Goal: Task Accomplishment & Management: Complete application form

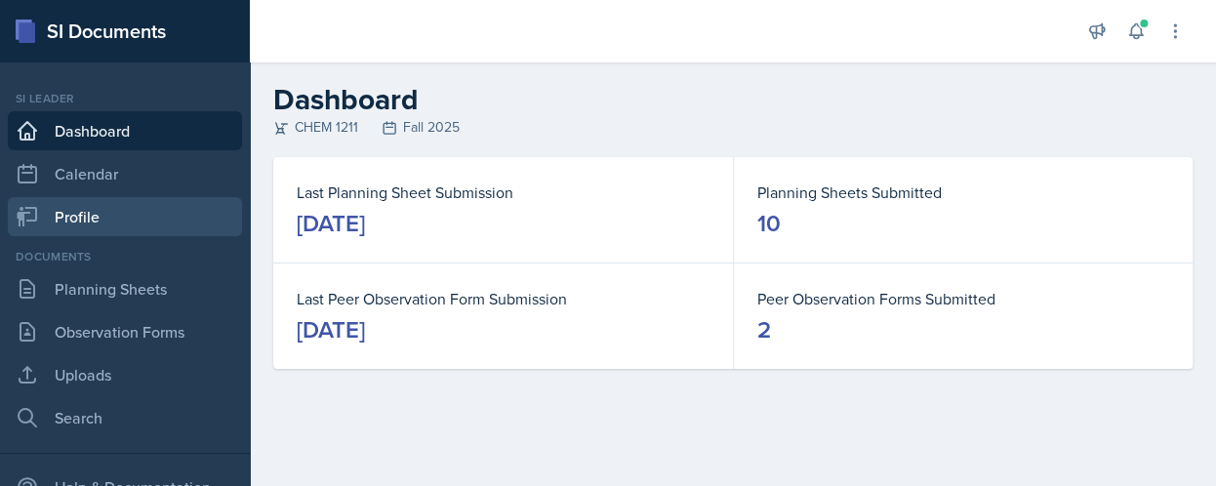
click at [187, 223] on link "Profile" at bounding box center [125, 216] width 234 height 39
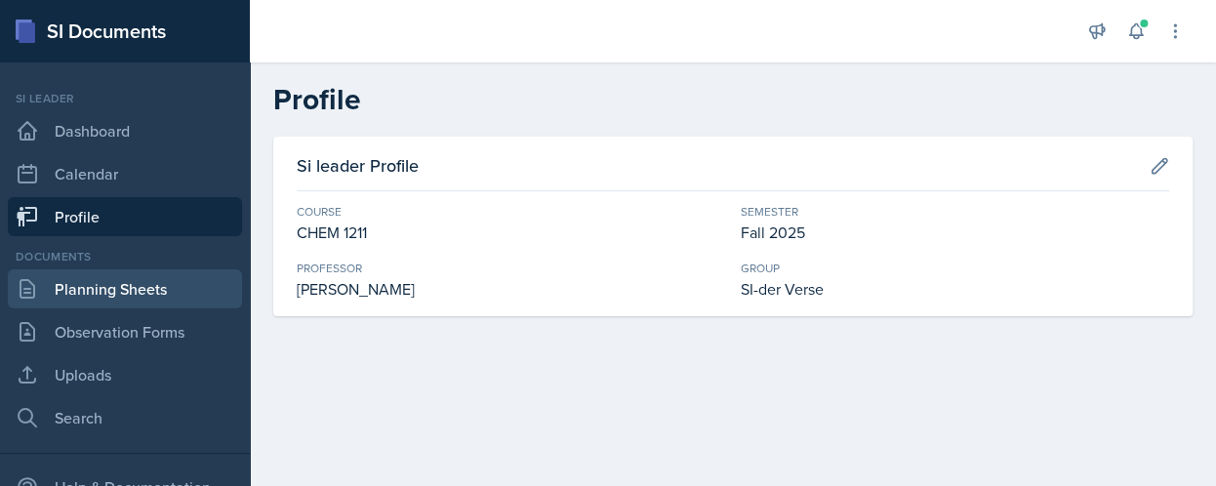
click at [174, 286] on link "Planning Sheets" at bounding box center [125, 288] width 234 height 39
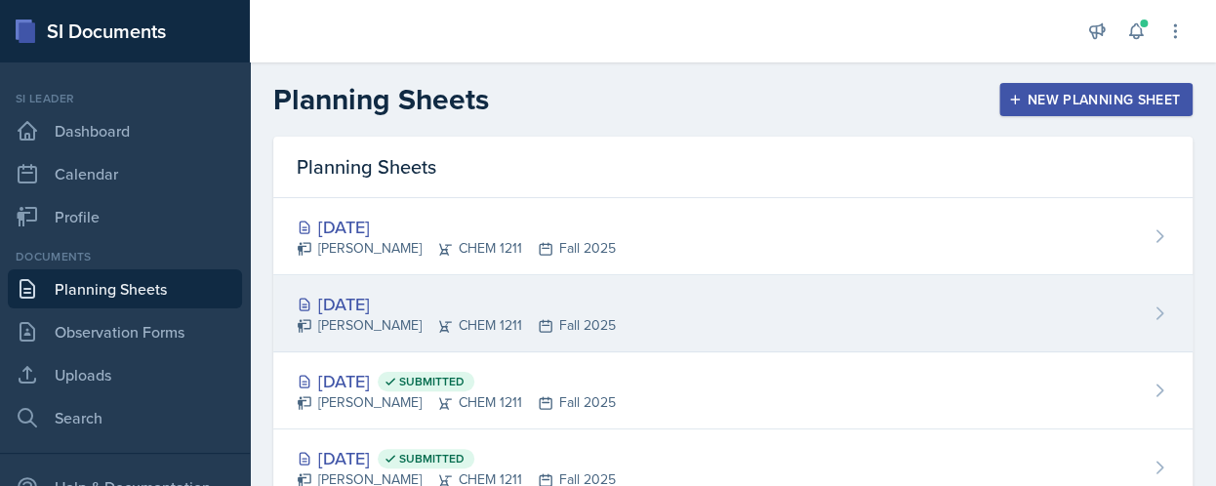
click at [424, 298] on div "[DATE]" at bounding box center [456, 304] width 319 height 26
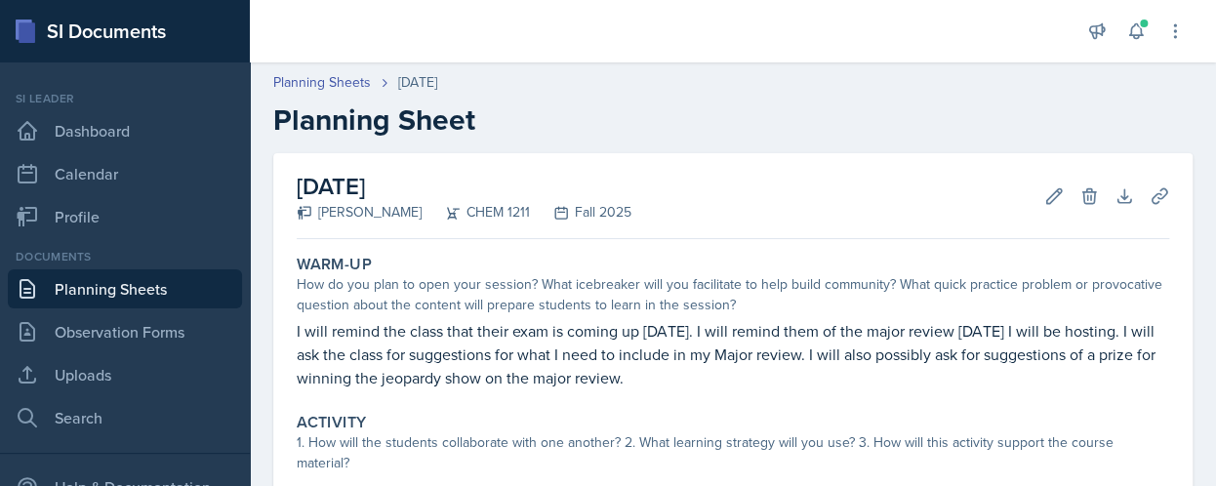
scroll to position [351, 0]
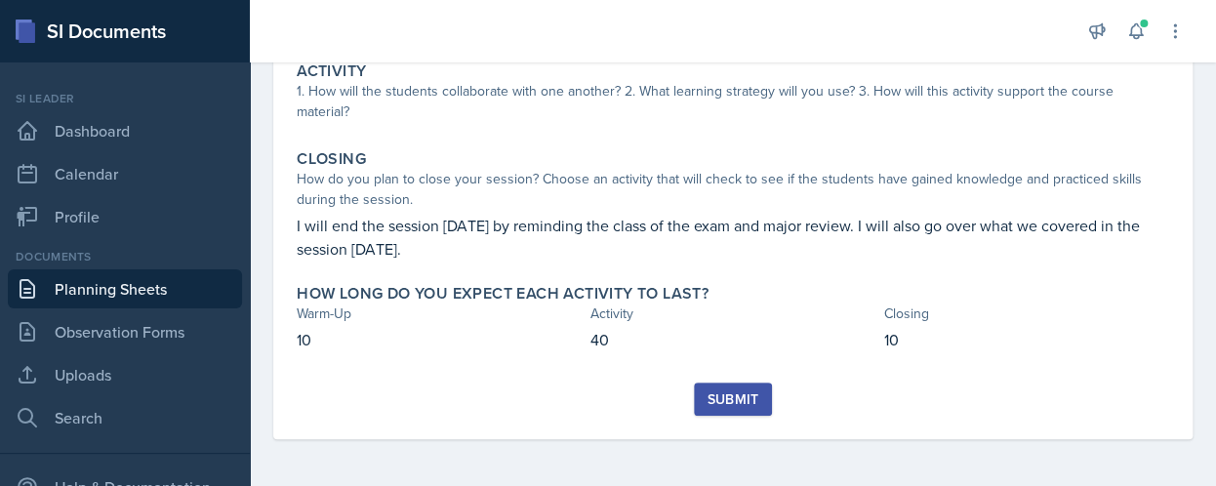
click at [730, 391] on div "Submit" at bounding box center [733, 399] width 52 height 16
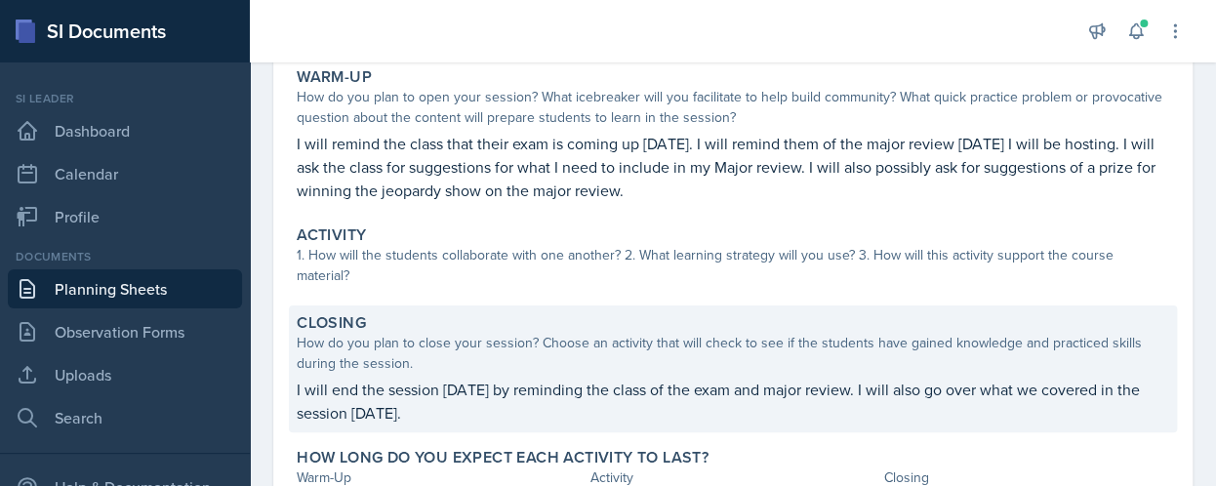
scroll to position [189, 0]
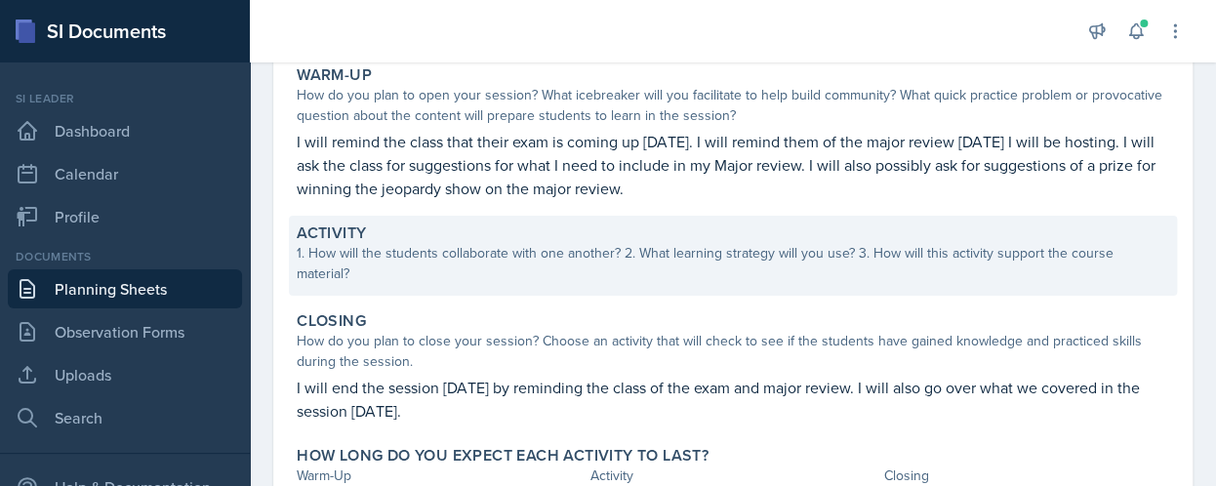
click at [407, 264] on div "1. How will the students collaborate with one another? 2. What learning strateg…" at bounding box center [733, 263] width 872 height 41
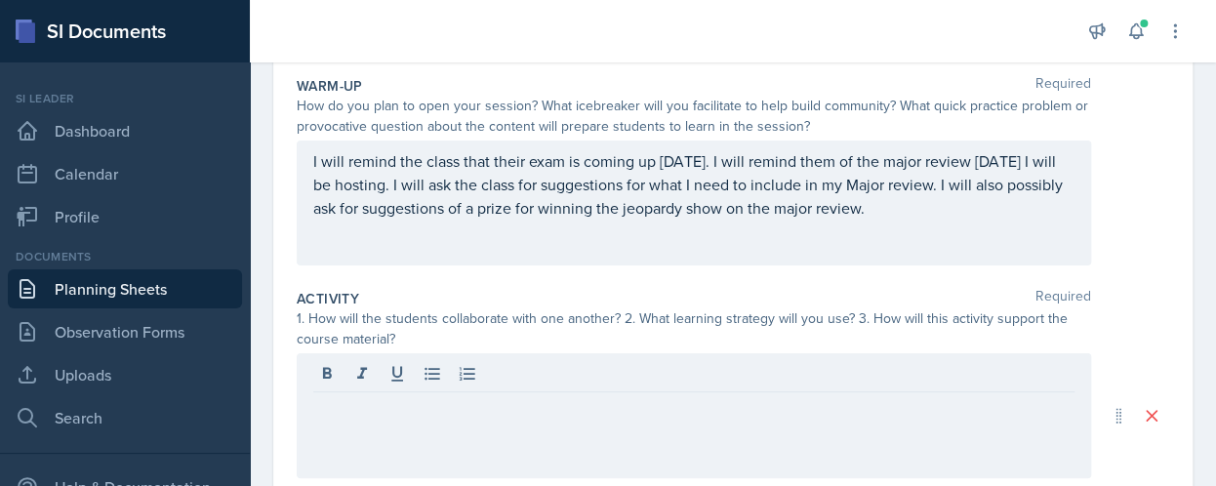
drag, startPoint x: 406, startPoint y: 375, endPoint x: 381, endPoint y: 435, distance: 65.6
click at [381, 435] on div at bounding box center [694, 415] width 794 height 125
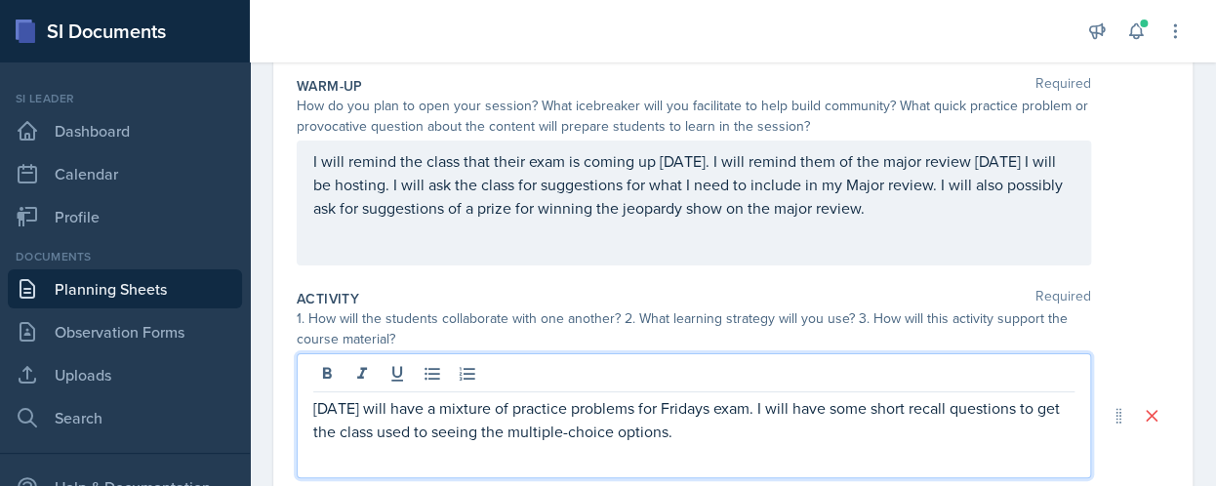
click at [679, 425] on p "[DATE] will have a mixture of practice problems for Fridays exam. I will have s…" at bounding box center [693, 419] width 761 height 47
click at [961, 432] on p "[DATE] will have a mixture of practice problems for [DATE] exam. I will have so…" at bounding box center [693, 419] width 761 height 47
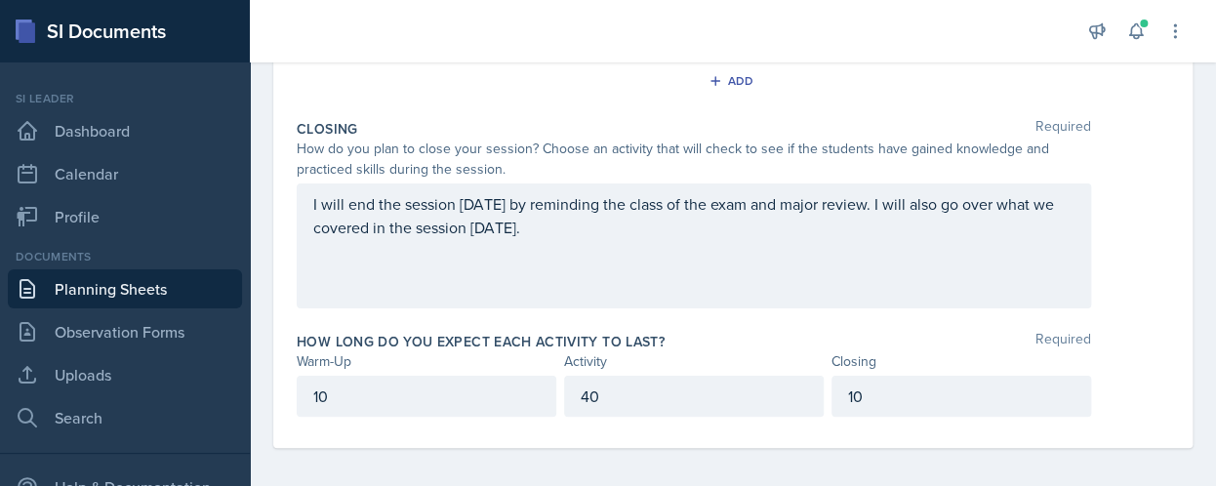
scroll to position [660, 0]
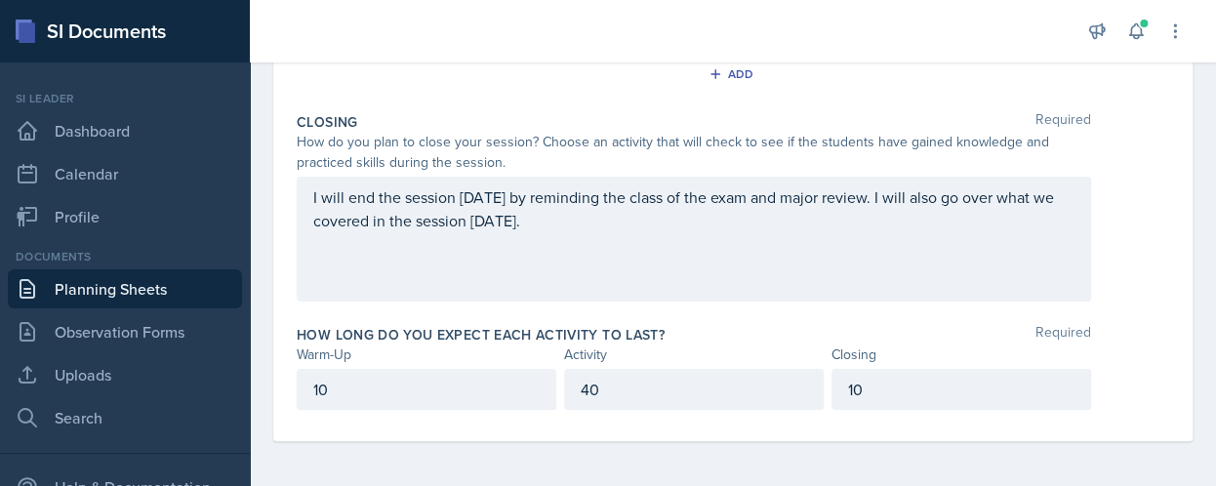
click at [671, 267] on div "I will end the session [DATE] by reminding the class of the exam and major revi…" at bounding box center [694, 239] width 794 height 125
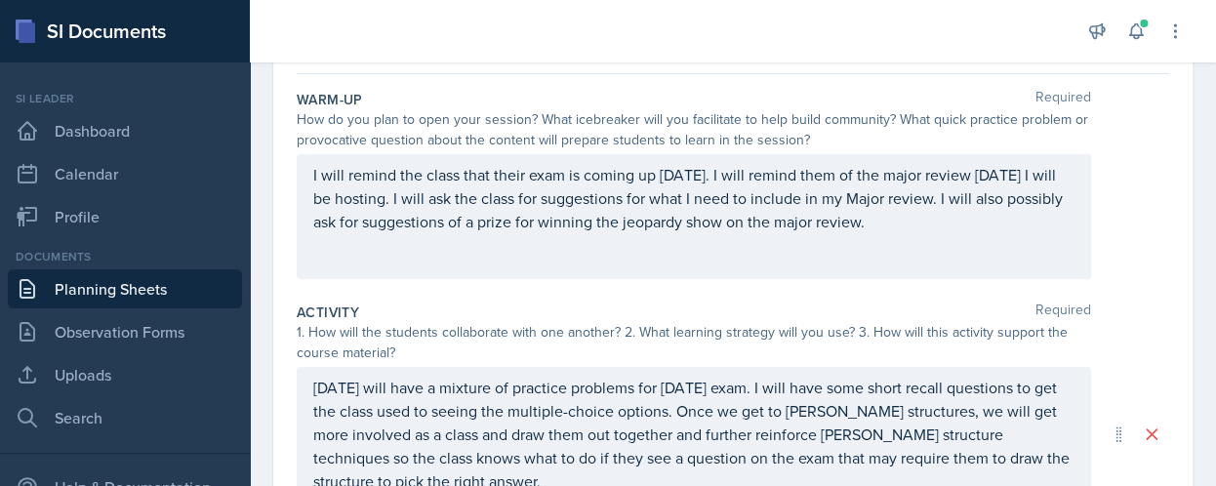
scroll to position [0, 0]
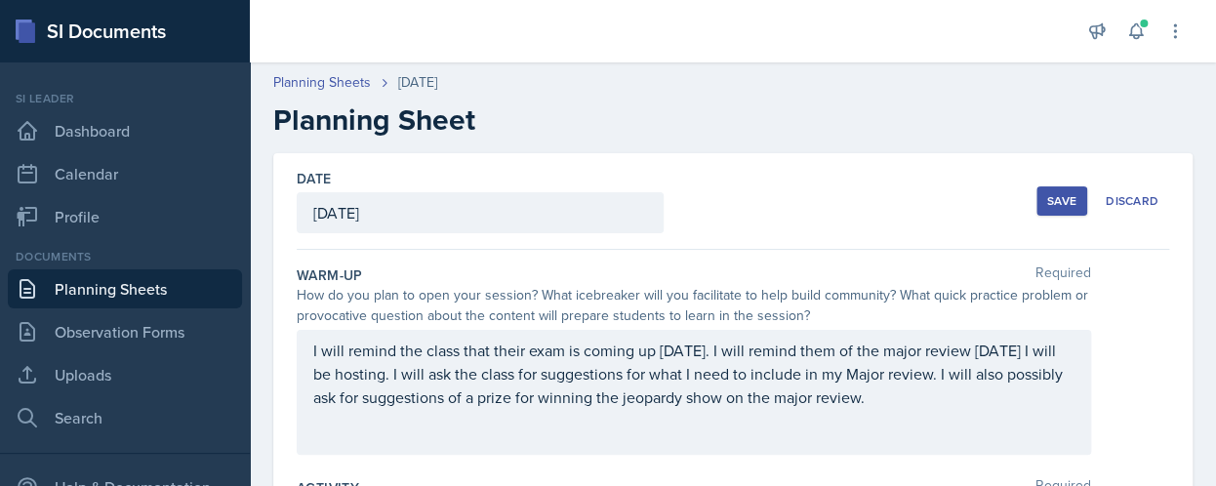
click at [1056, 205] on div "Save" at bounding box center [1061, 201] width 29 height 16
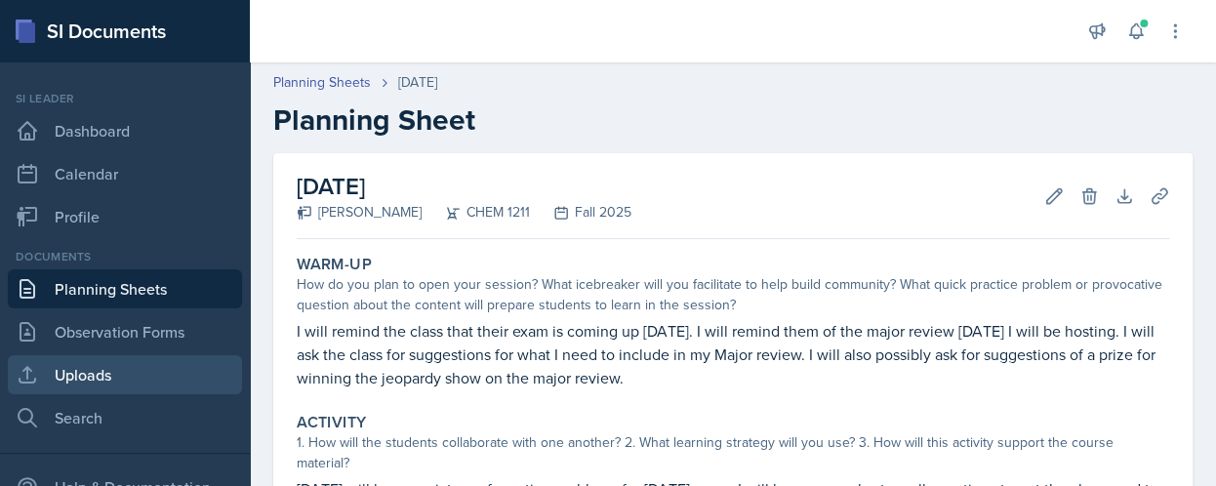
click at [115, 366] on link "Uploads" at bounding box center [125, 374] width 234 height 39
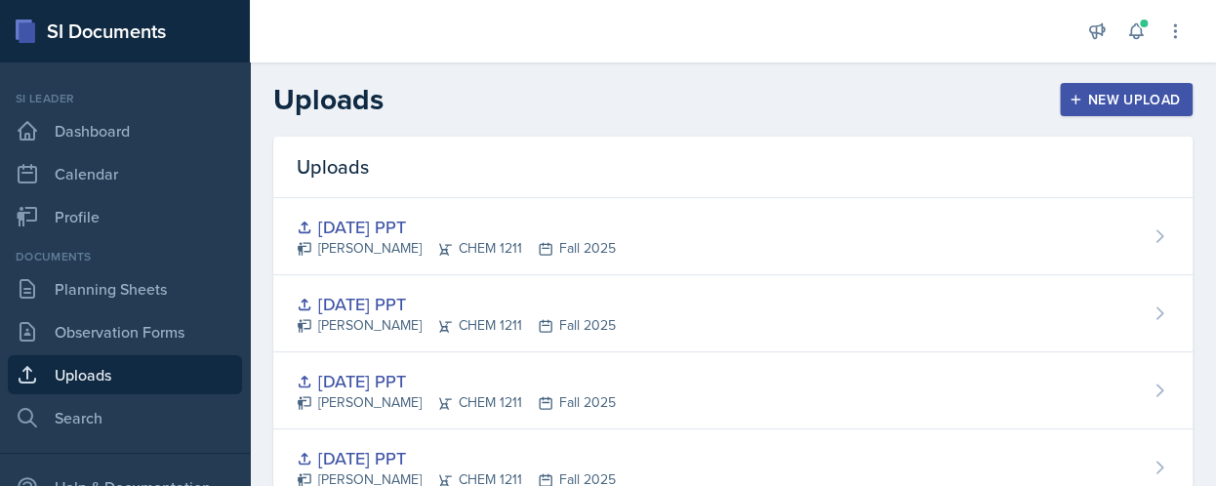
click at [1069, 101] on icon "button" at bounding box center [1076, 100] width 14 height 14
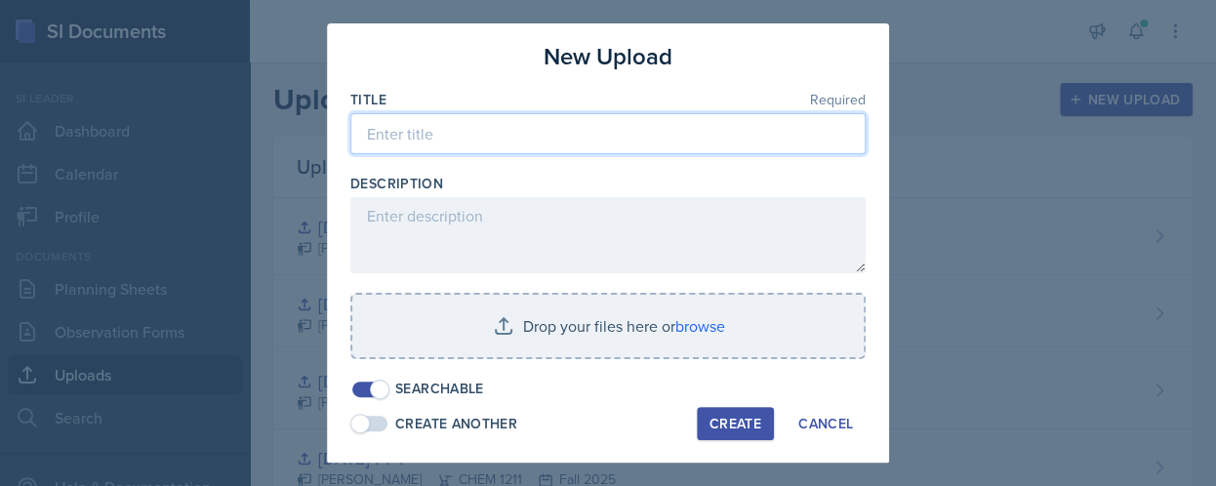
click at [459, 142] on input at bounding box center [607, 133] width 515 height 41
type input "[DATE] PPT"
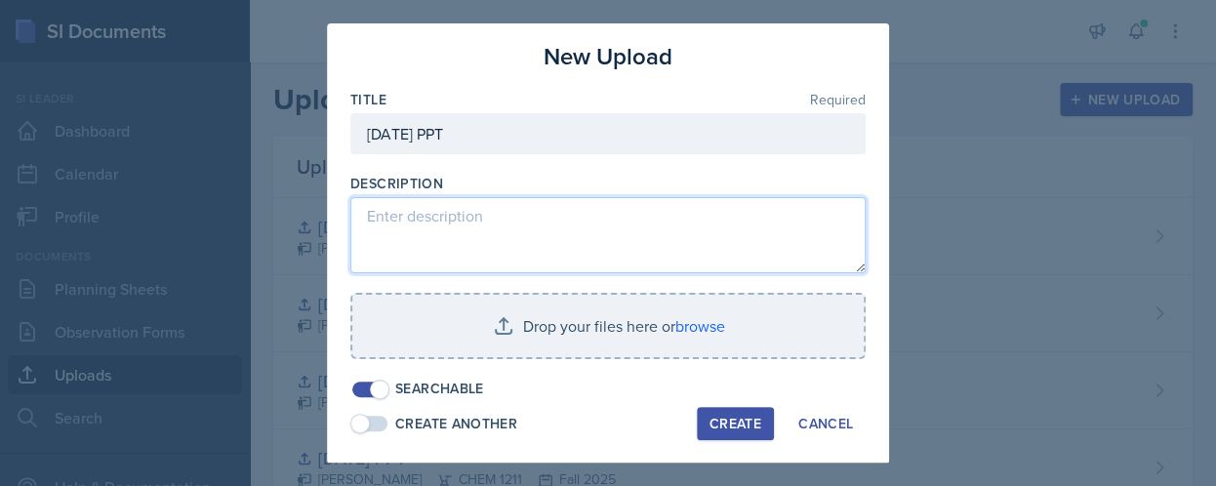
click at [460, 230] on textarea at bounding box center [607, 235] width 515 height 76
type textarea "powerpoint for my review session"
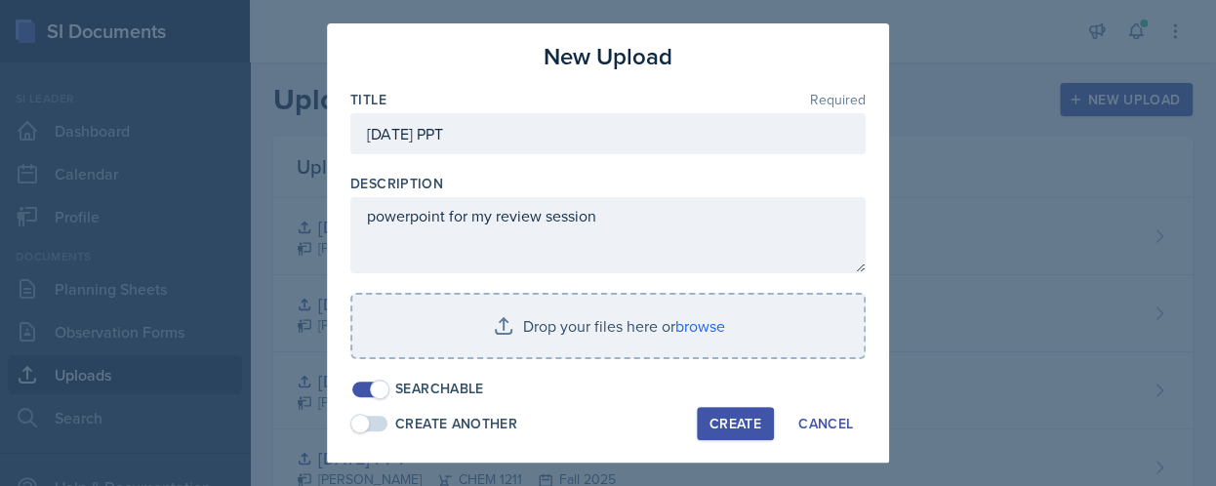
click at [750, 424] on div "Create" at bounding box center [735, 424] width 52 height 16
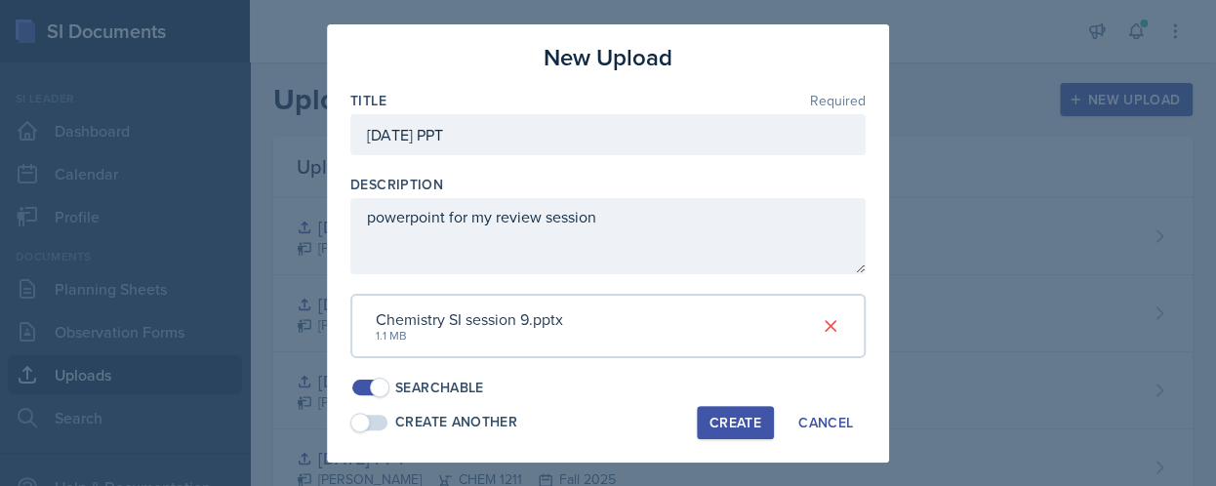
click at [733, 422] on div "Create" at bounding box center [735, 423] width 52 height 16
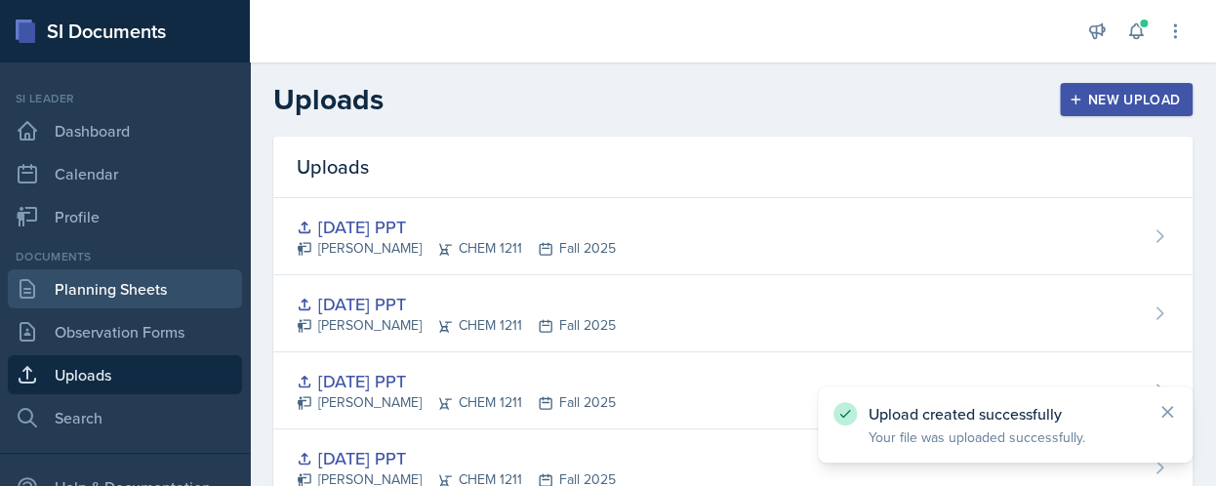
click at [114, 293] on link "Planning Sheets" at bounding box center [125, 288] width 234 height 39
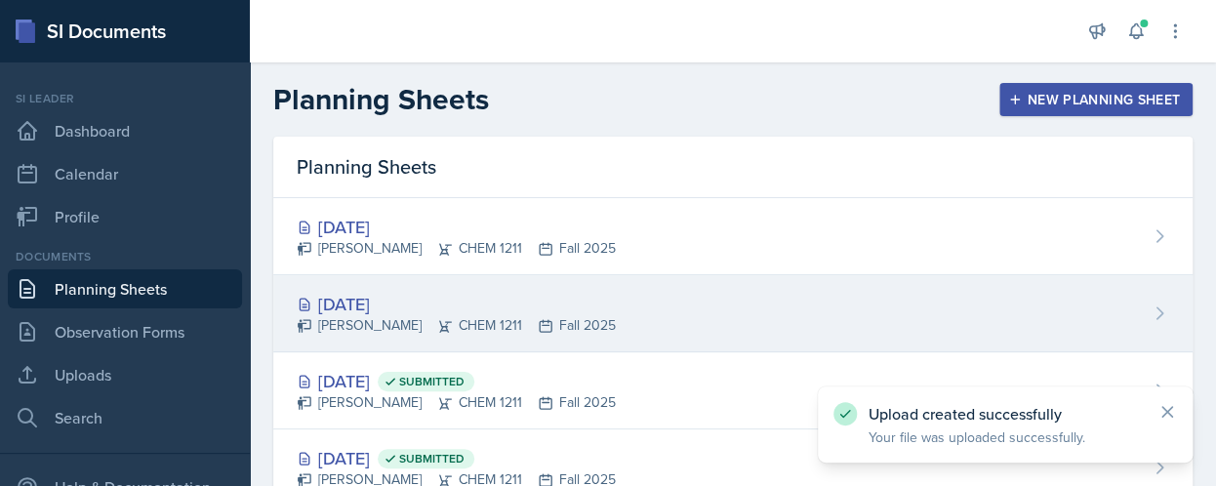
click at [1062, 313] on div "[DATE] [PERSON_NAME] CHEM 1211 Fall 2025" at bounding box center [732, 313] width 919 height 77
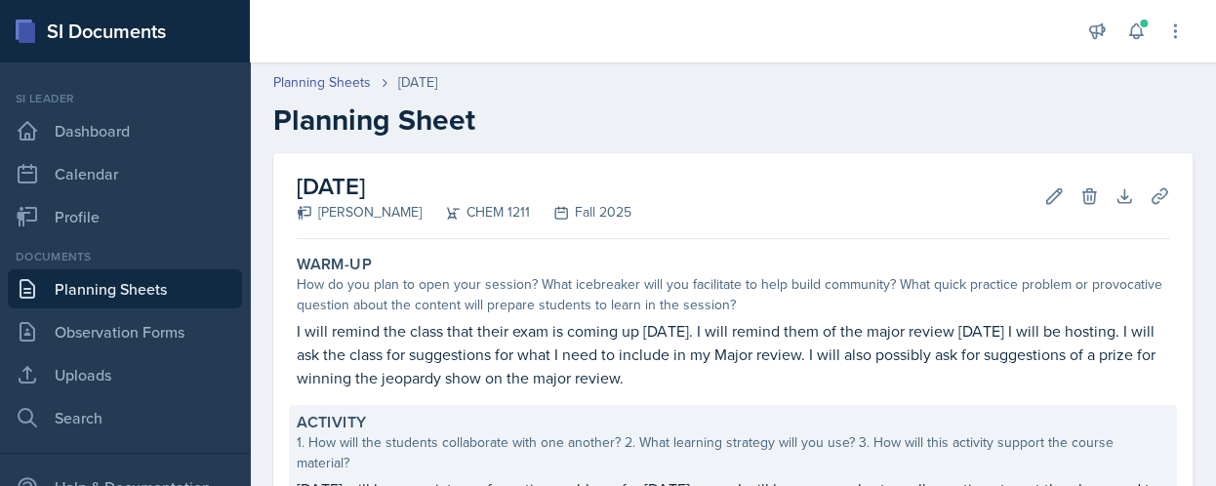
scroll to position [445, 0]
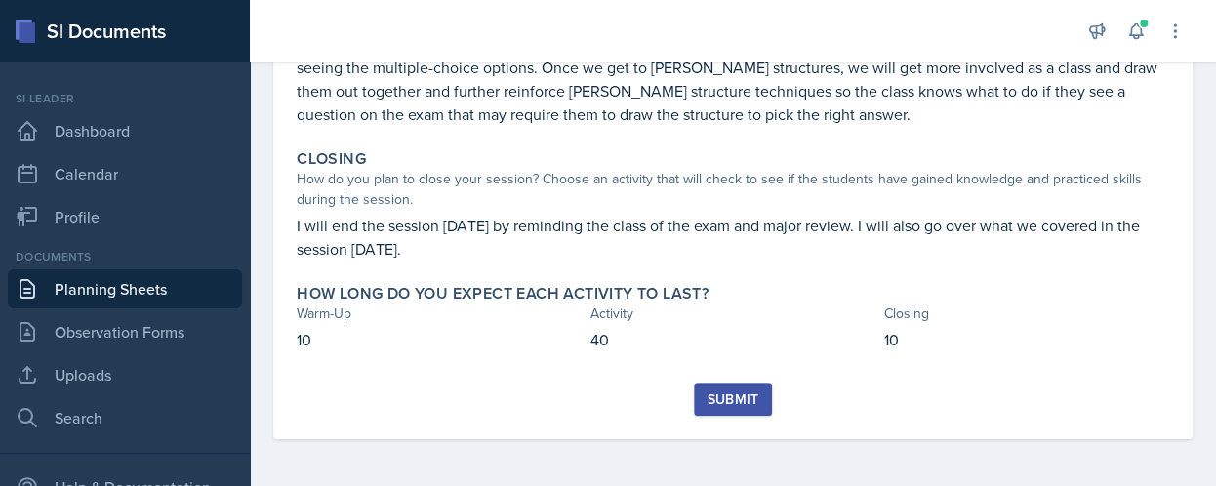
click at [709, 407] on div "Submit" at bounding box center [733, 399] width 52 height 16
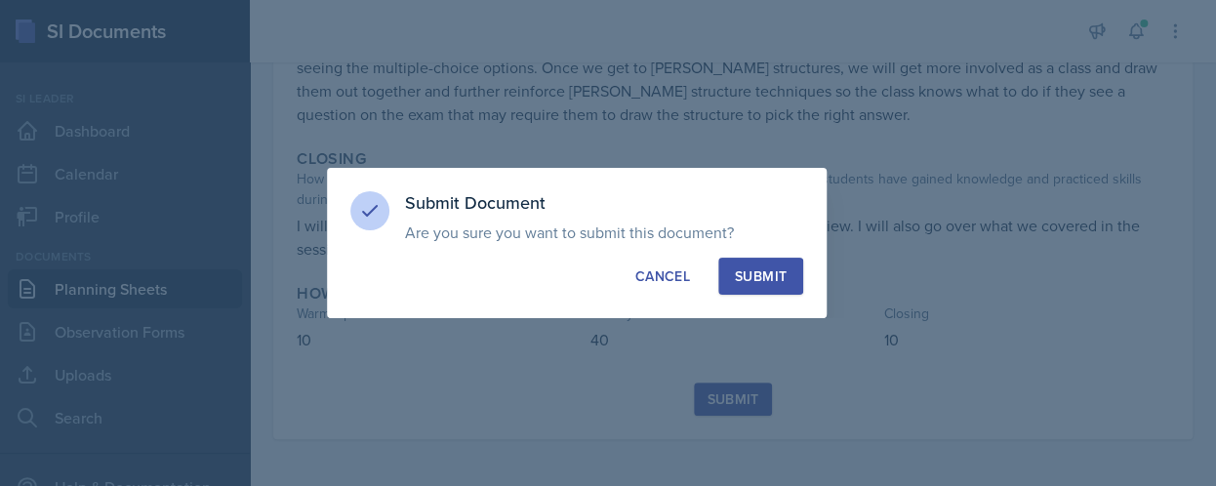
click at [735, 263] on button "Submit" at bounding box center [760, 276] width 85 height 37
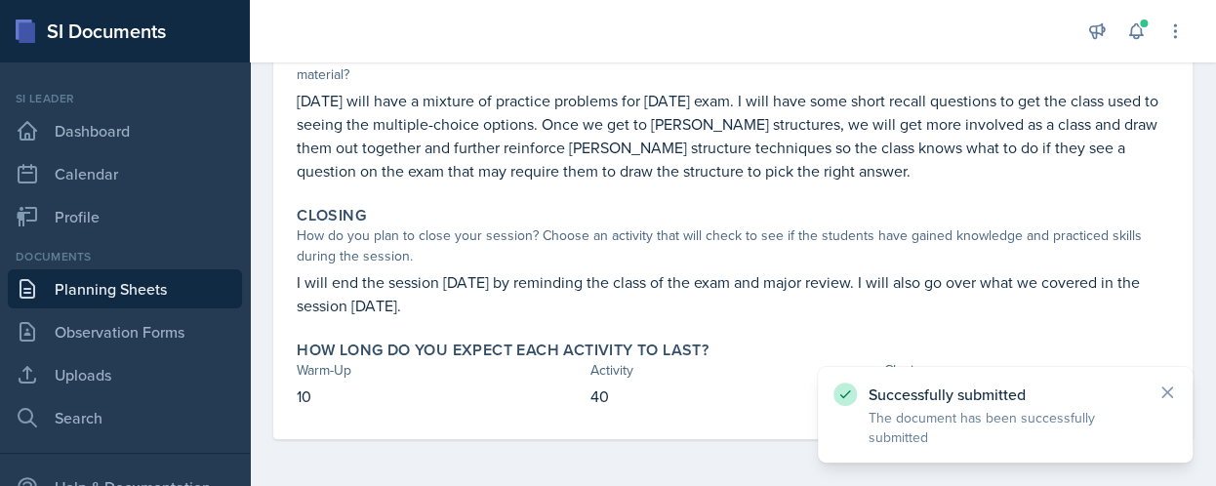
scroll to position [0, 0]
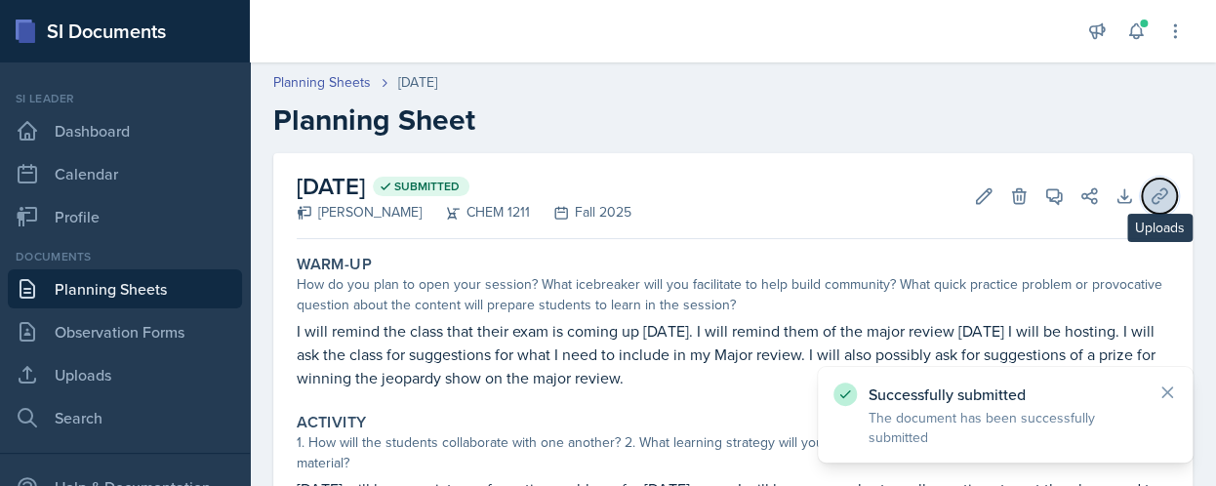
click at [1145, 182] on button "Uploads" at bounding box center [1159, 196] width 35 height 35
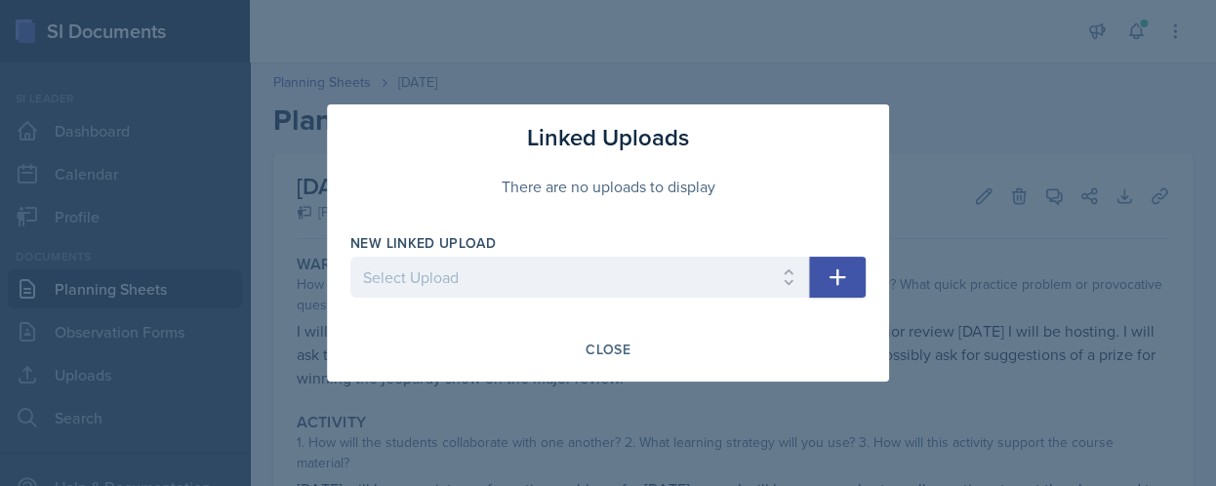
click at [676, 255] on div "New Linked Upload Select Upload SI training mock session PPT [DATE] PPT [DATE] …" at bounding box center [579, 275] width 459 height 84
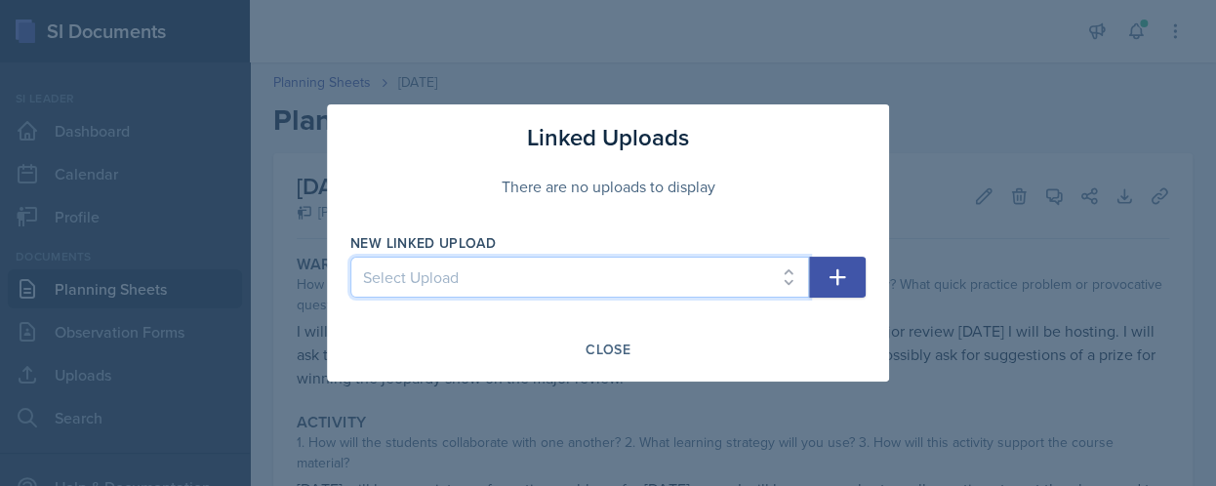
click at [624, 279] on select "Select Upload SI training mock session PPT [DATE] PPT [DATE] ppt [DATE] ppt [DA…" at bounding box center [579, 277] width 459 height 41
select select "b6050b91-f8be-44b7-8081-dc5013d2ac0e"
click at [350, 257] on select "Select Upload SI training mock session PPT [DATE] PPT [DATE] ppt [DATE] ppt [DA…" at bounding box center [579, 277] width 459 height 41
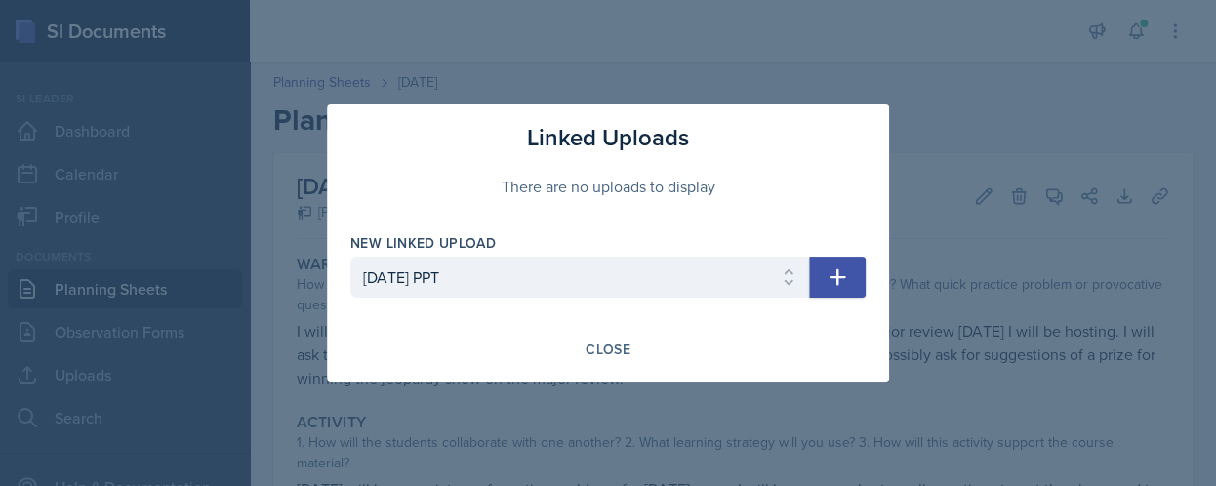
click at [856, 270] on button "button" at bounding box center [837, 277] width 57 height 41
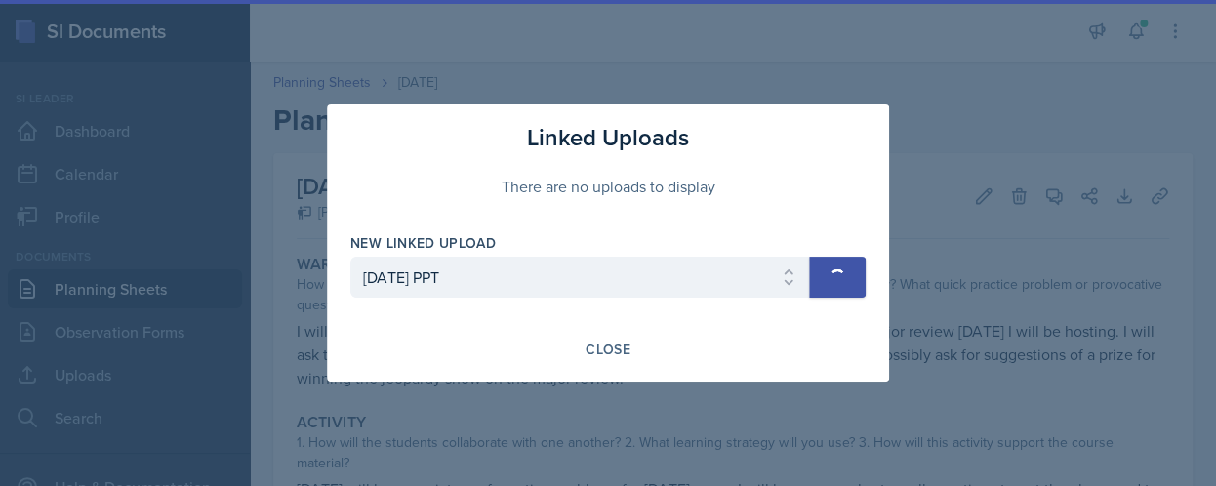
select select
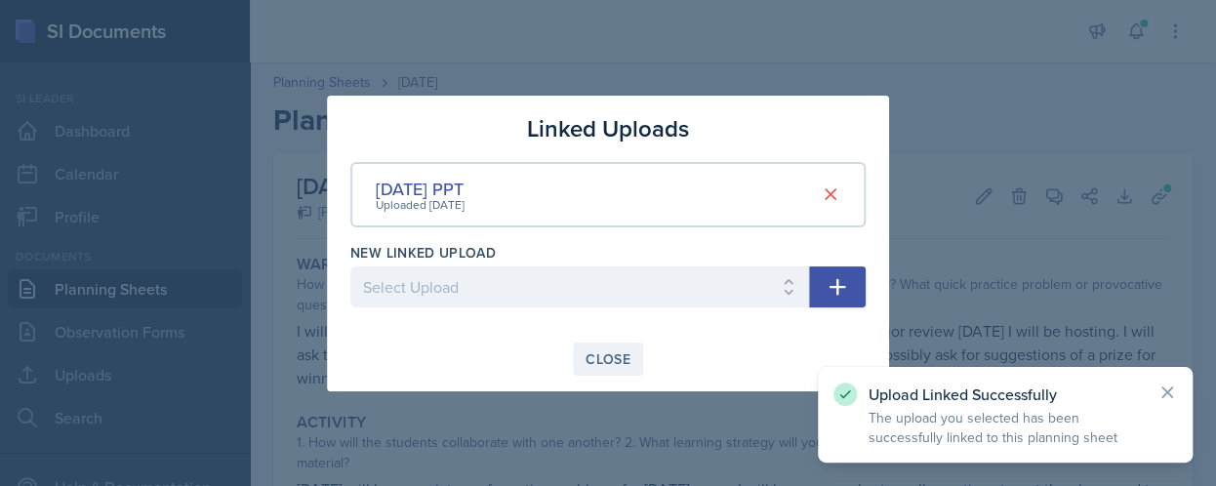
click at [628, 355] on div "Close" at bounding box center [608, 359] width 45 height 16
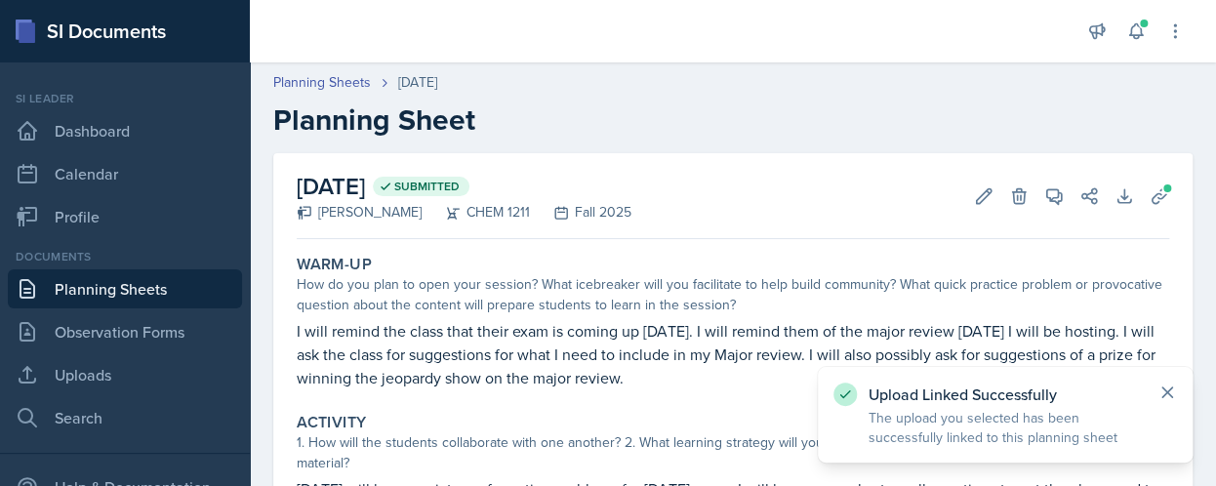
click at [1162, 396] on icon at bounding box center [1167, 392] width 10 height 10
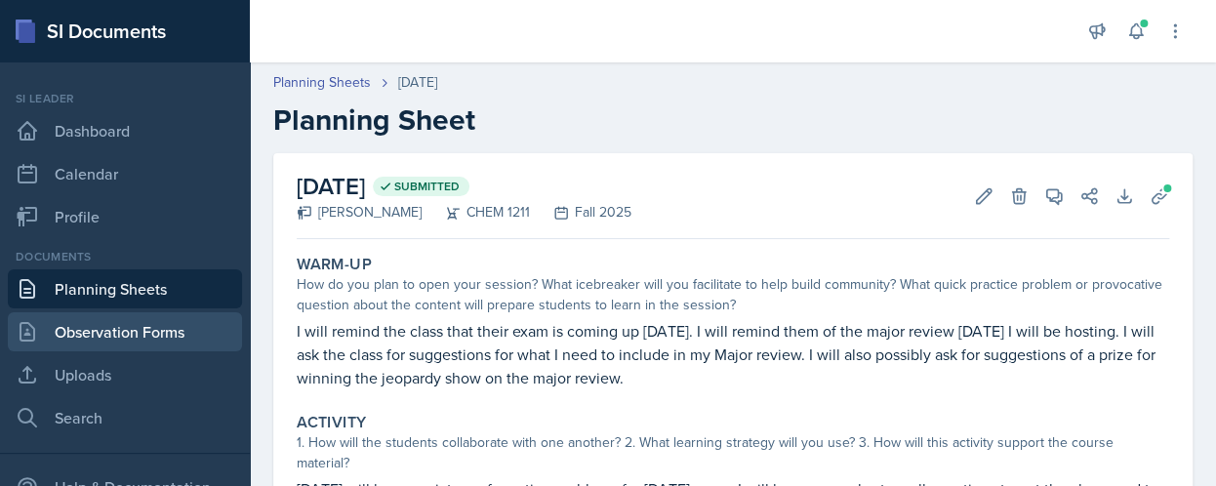
click at [125, 344] on link "Observation Forms" at bounding box center [125, 331] width 234 height 39
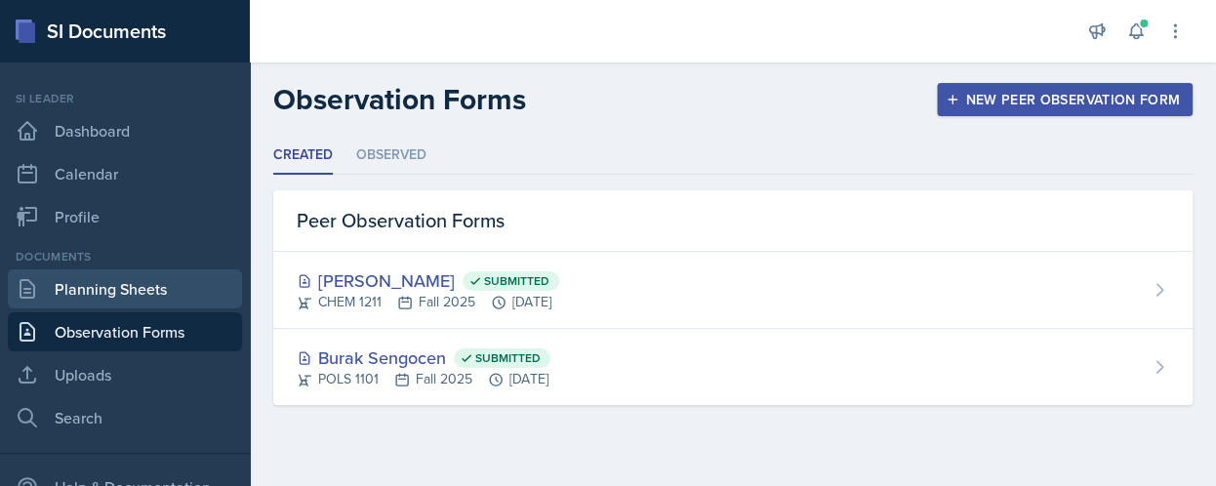
click at [101, 289] on link "Planning Sheets" at bounding box center [125, 288] width 234 height 39
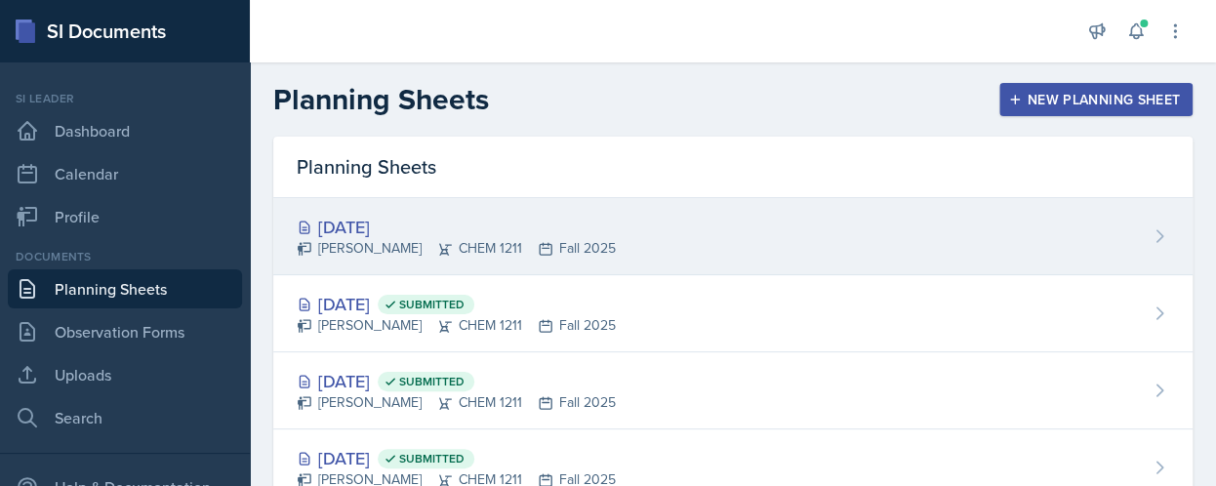
click at [350, 250] on div "[PERSON_NAME] CHEM 1211 Fall 2025" at bounding box center [456, 248] width 319 height 20
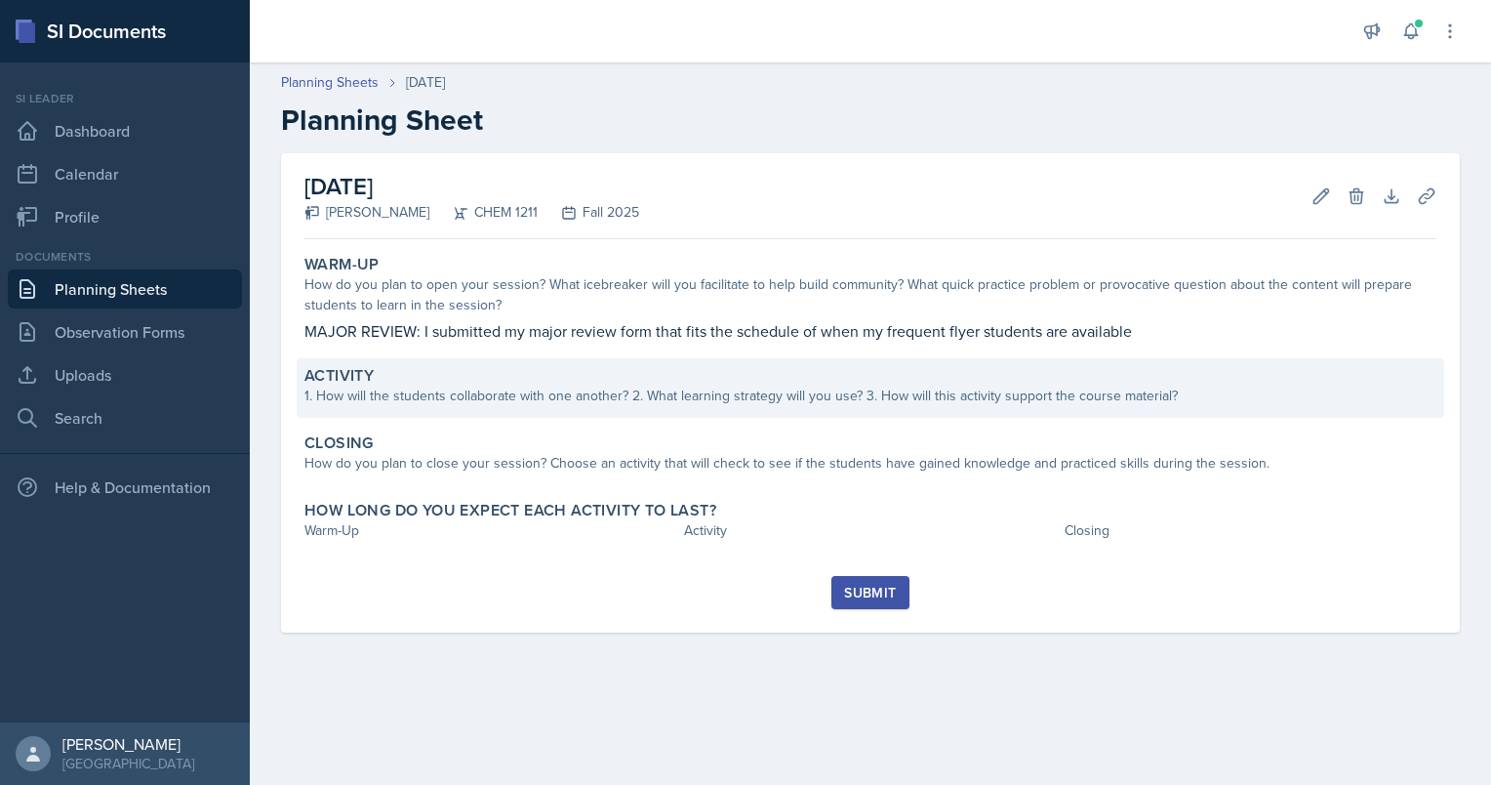
click at [426, 402] on div "1. How will the students collaborate with one another? 2. What learning strateg…" at bounding box center [870, 395] width 1132 height 20
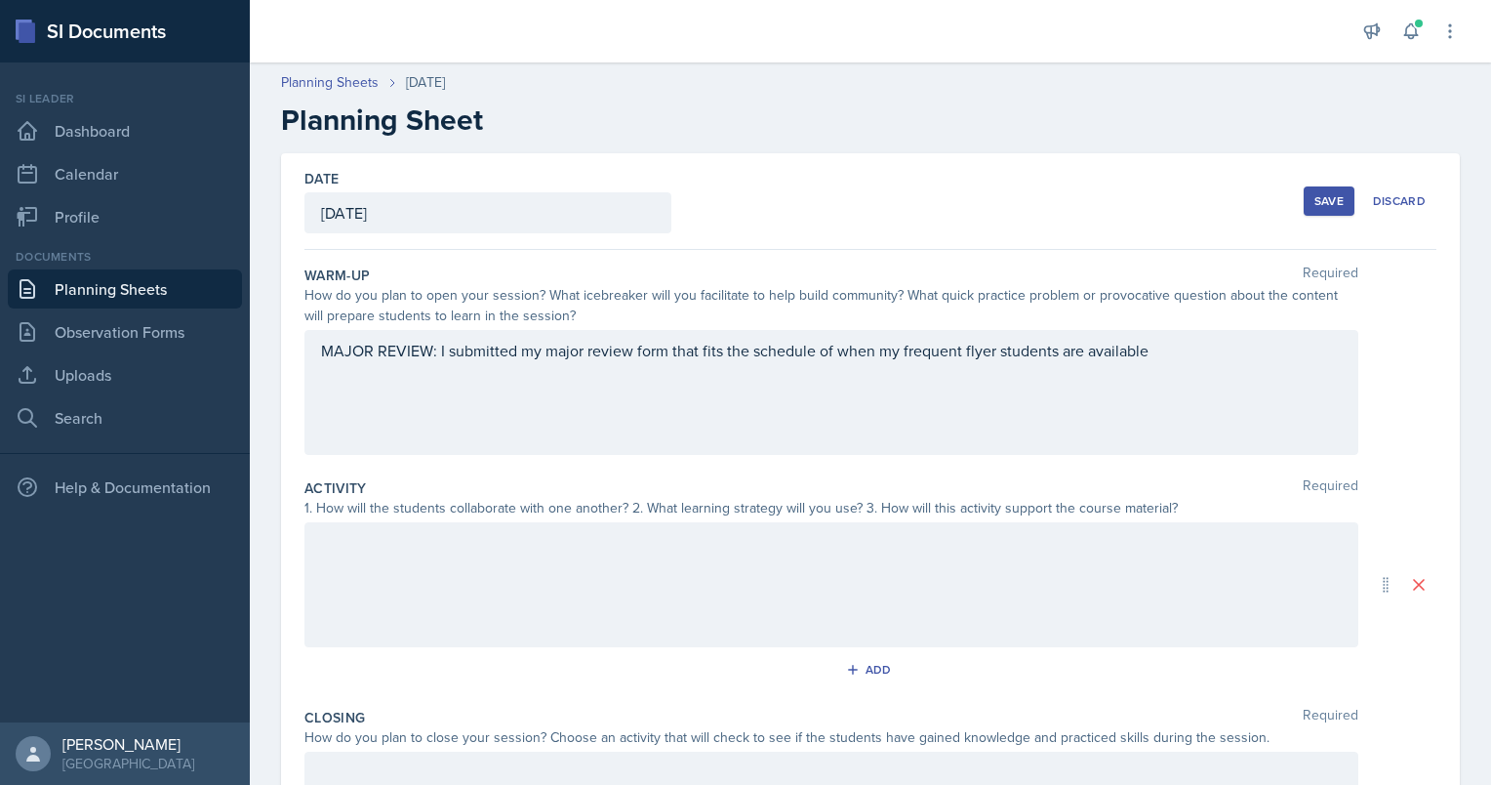
click at [1184, 354] on div "MAJOR REVIEW: I submitted my major review form that fits the schedule of when m…" at bounding box center [831, 392] width 1054 height 125
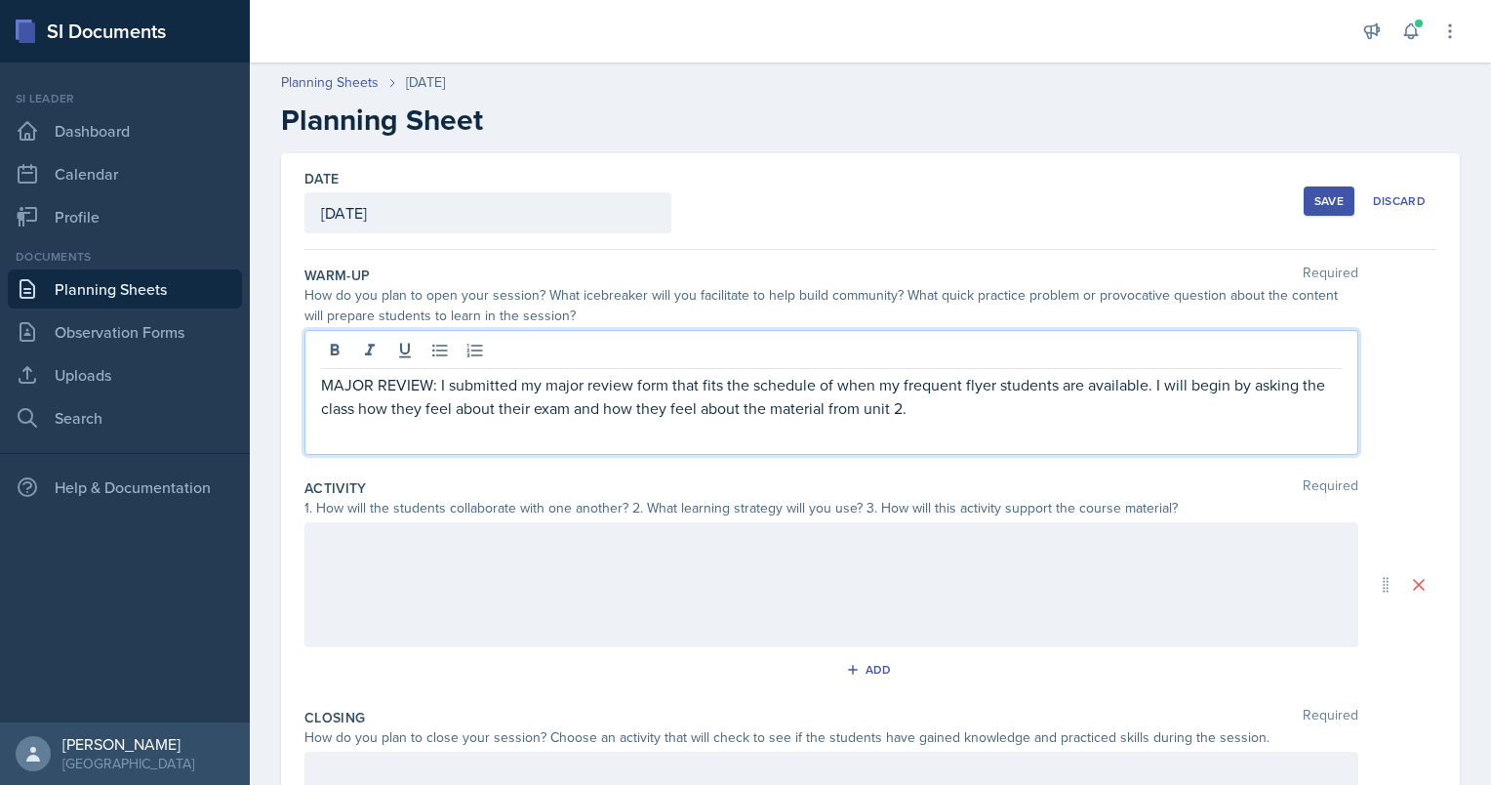
click at [722, 485] on div at bounding box center [831, 584] width 1054 height 125
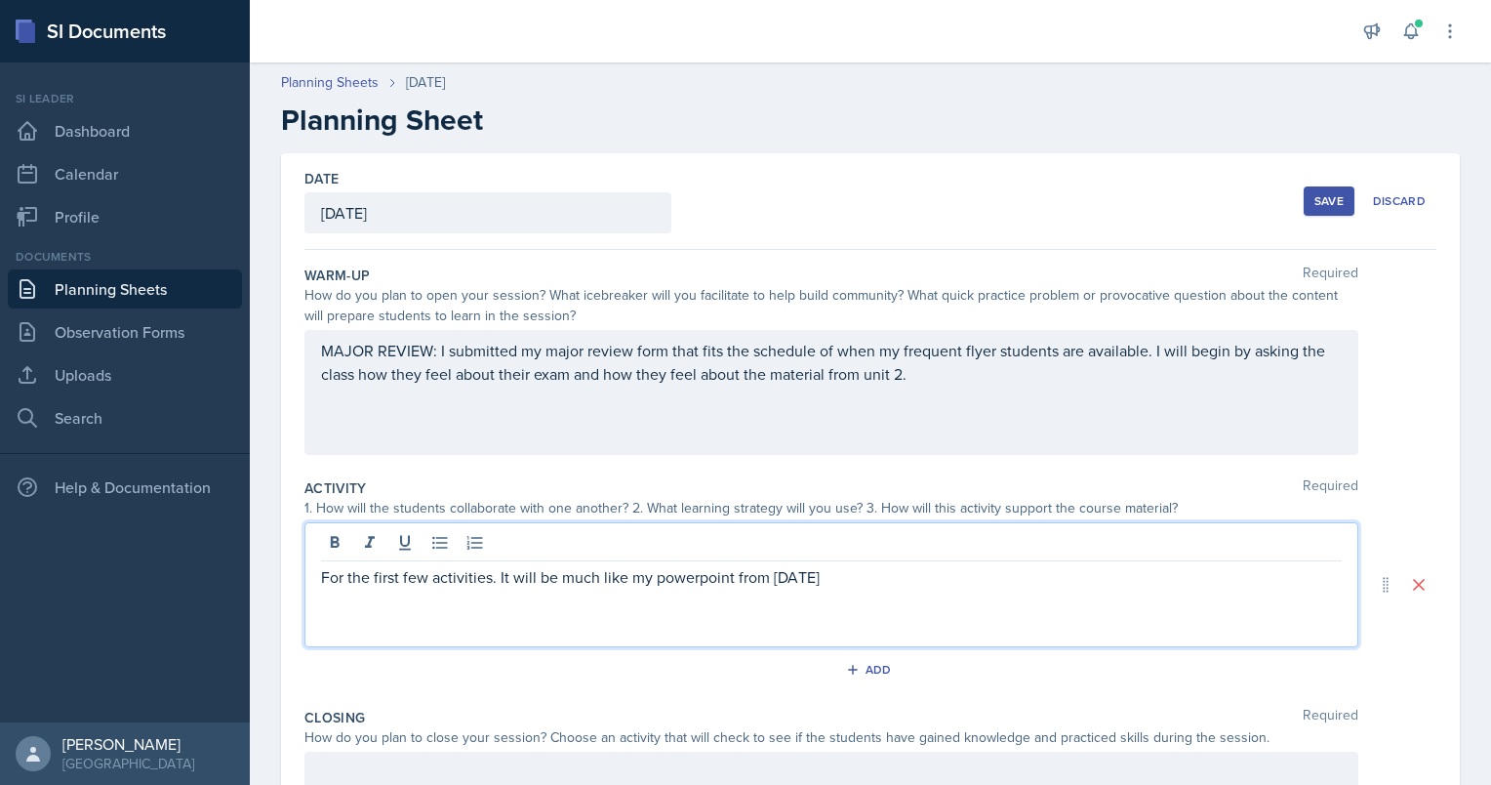
click at [709, 485] on div "For the first few activities. It will be much like my powerpoint from [DATE]" at bounding box center [831, 584] width 1054 height 125
click at [794, 485] on div "For the first few activities. It will be much like my PowerPoint from [DATE]" at bounding box center [831, 584] width 1054 height 125
click at [841, 485] on p "For the first few activities. It will be much like my PowerPoint from [DATE]" at bounding box center [831, 576] width 1021 height 23
click at [599, 485] on div "For the first few activities. It will be much like my PowerPoint from [DATE], e…" at bounding box center [831, 584] width 1054 height 125
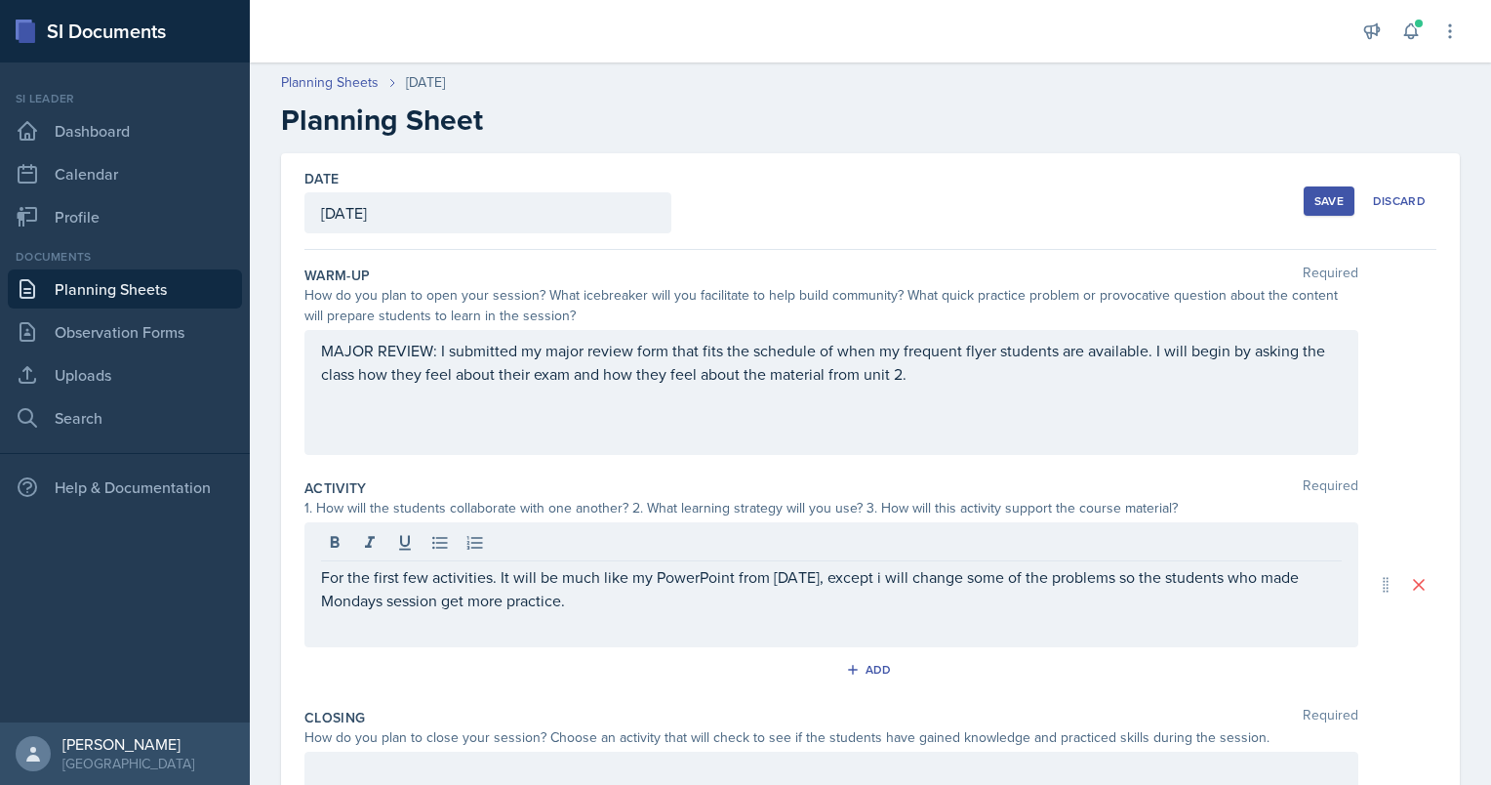
click at [614, 485] on div "For the first few activities. It will be much like my PowerPoint from [DATE], e…" at bounding box center [831, 584] width 1054 height 125
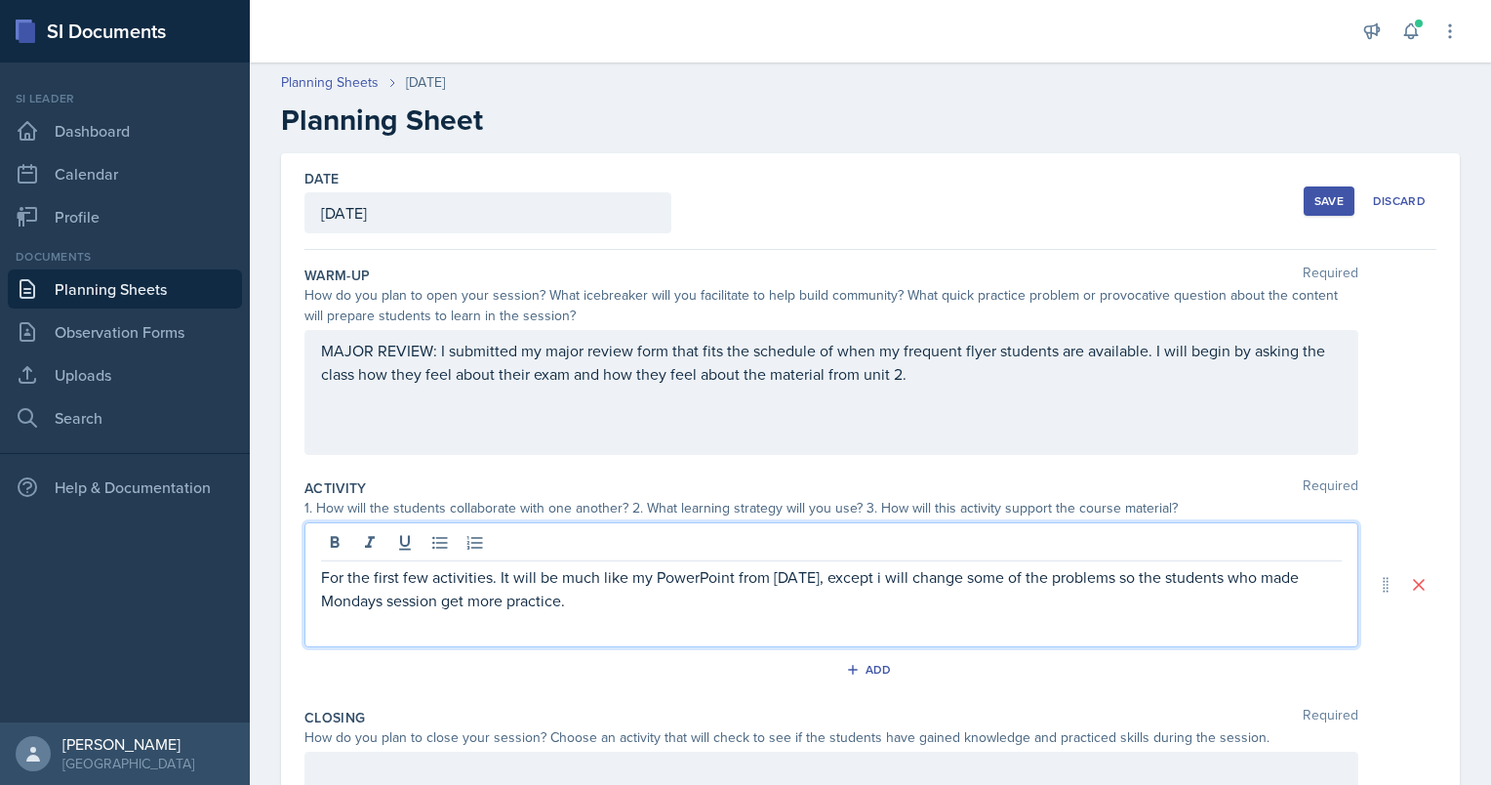
click at [582, 485] on p "For the first few activities. It will be much like my PowerPoint from [DATE], e…" at bounding box center [831, 588] width 1021 height 47
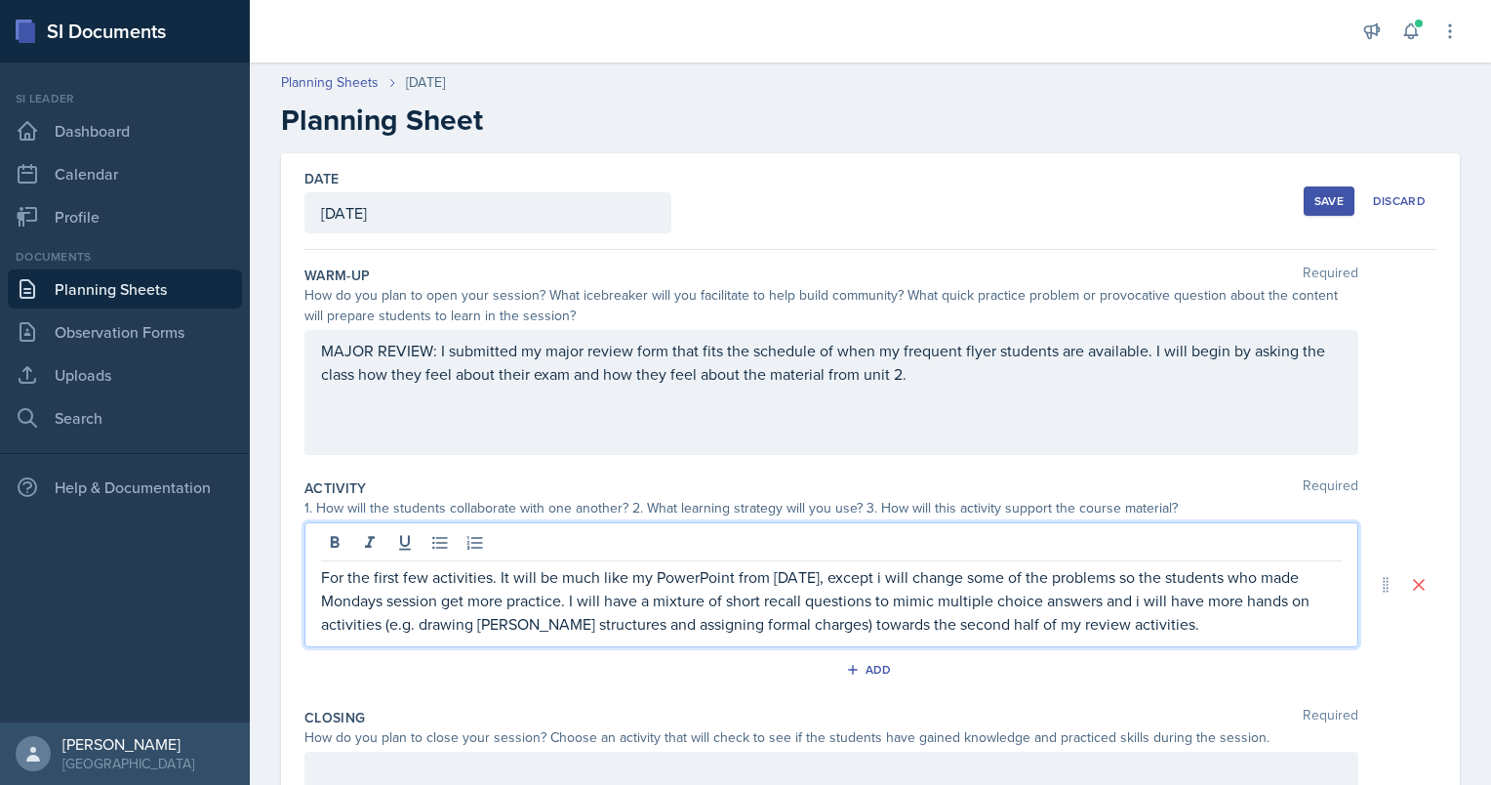
click at [1215, 485] on p "For the first few activities. It will be much like my PowerPoint from [DATE], e…" at bounding box center [831, 600] width 1021 height 70
click at [1147, 485] on p "For the first few activities. It will be much like my PowerPoint from [DATE], e…" at bounding box center [831, 600] width 1021 height 70
click at [1142, 485] on p "For the first few activities. It will be much like my PowerPoint from [DATE], e…" at bounding box center [831, 600] width 1021 height 70
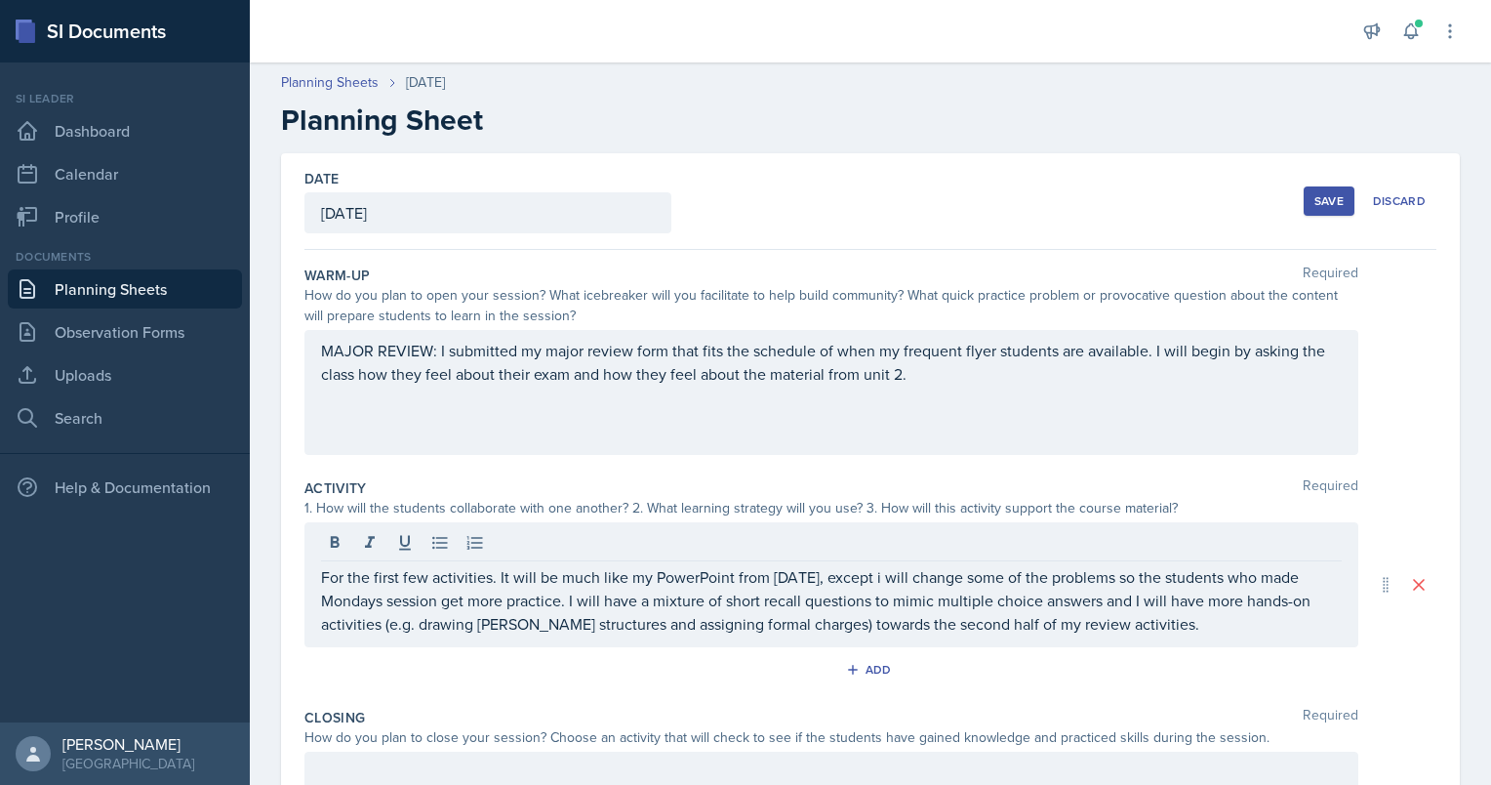
click at [471, 485] on div "For the first few activities. It will be much like my PowerPoint from [DATE], e…" at bounding box center [831, 584] width 1054 height 125
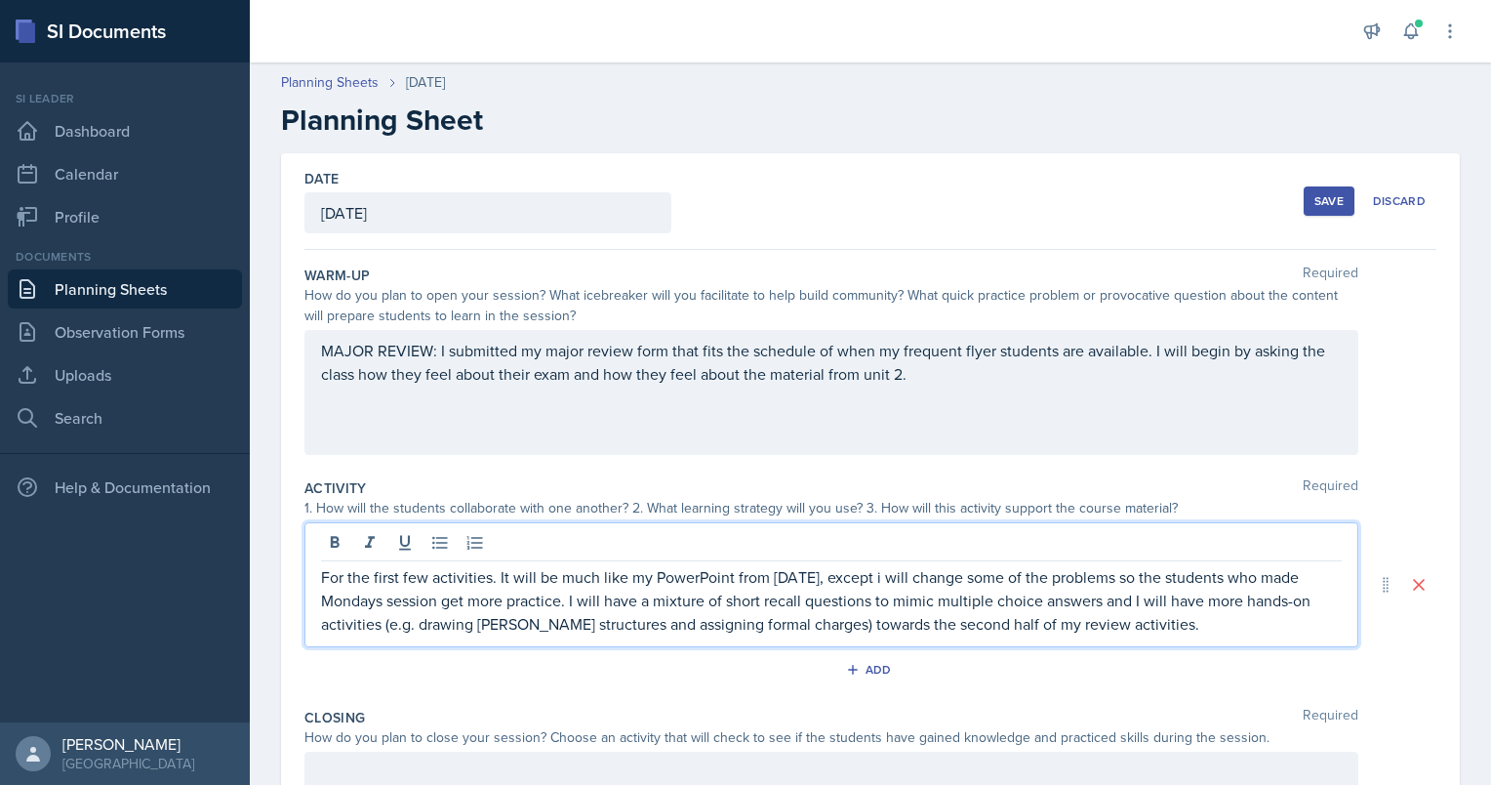
click at [865, 485] on p "For the first few activities. It will be much like my PowerPoint from [DATE], e…" at bounding box center [831, 600] width 1021 height 70
click at [892, 485] on p "For the first few activities. It will be much like my PowerPoint from [DATE], e…" at bounding box center [831, 600] width 1021 height 70
click at [851, 485] on icon "button" at bounding box center [853, 670] width 14 height 14
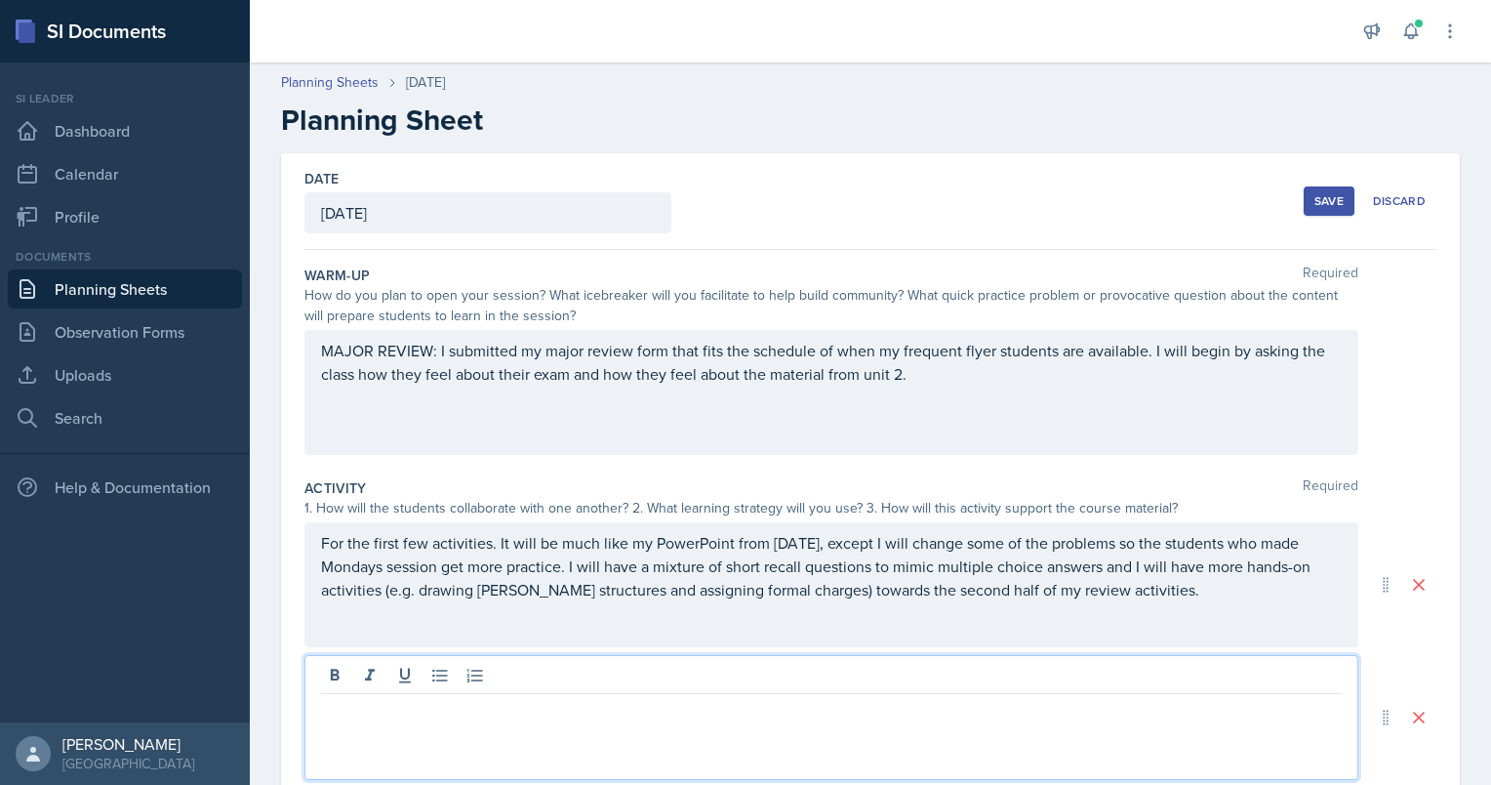
click at [421, 485] on div at bounding box center [831, 717] width 1054 height 125
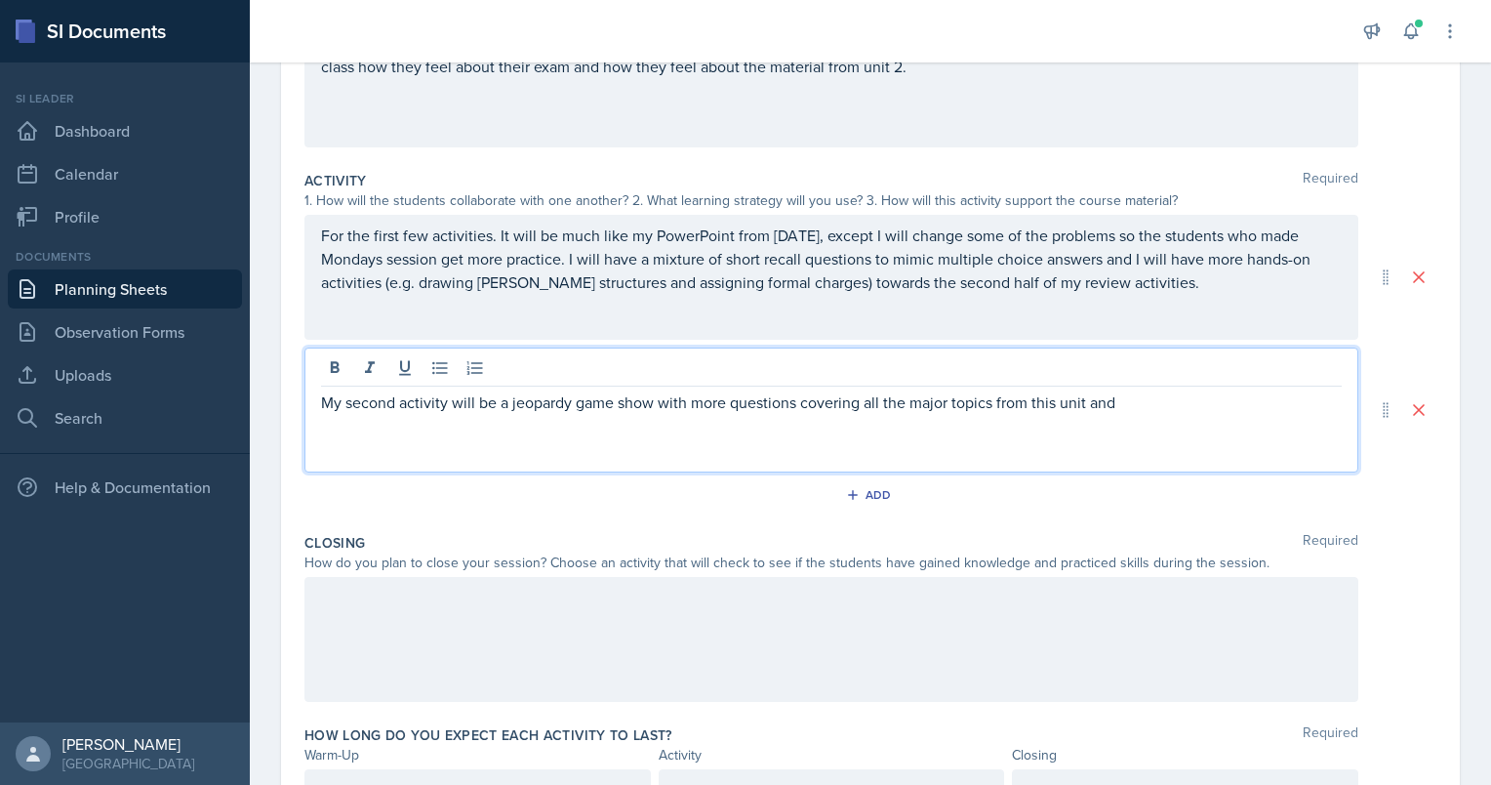
scroll to position [308, 0]
click at [867, 425] on p "My second activity will be a jeopardy game show with more questions covering al…" at bounding box center [831, 412] width 1021 height 47
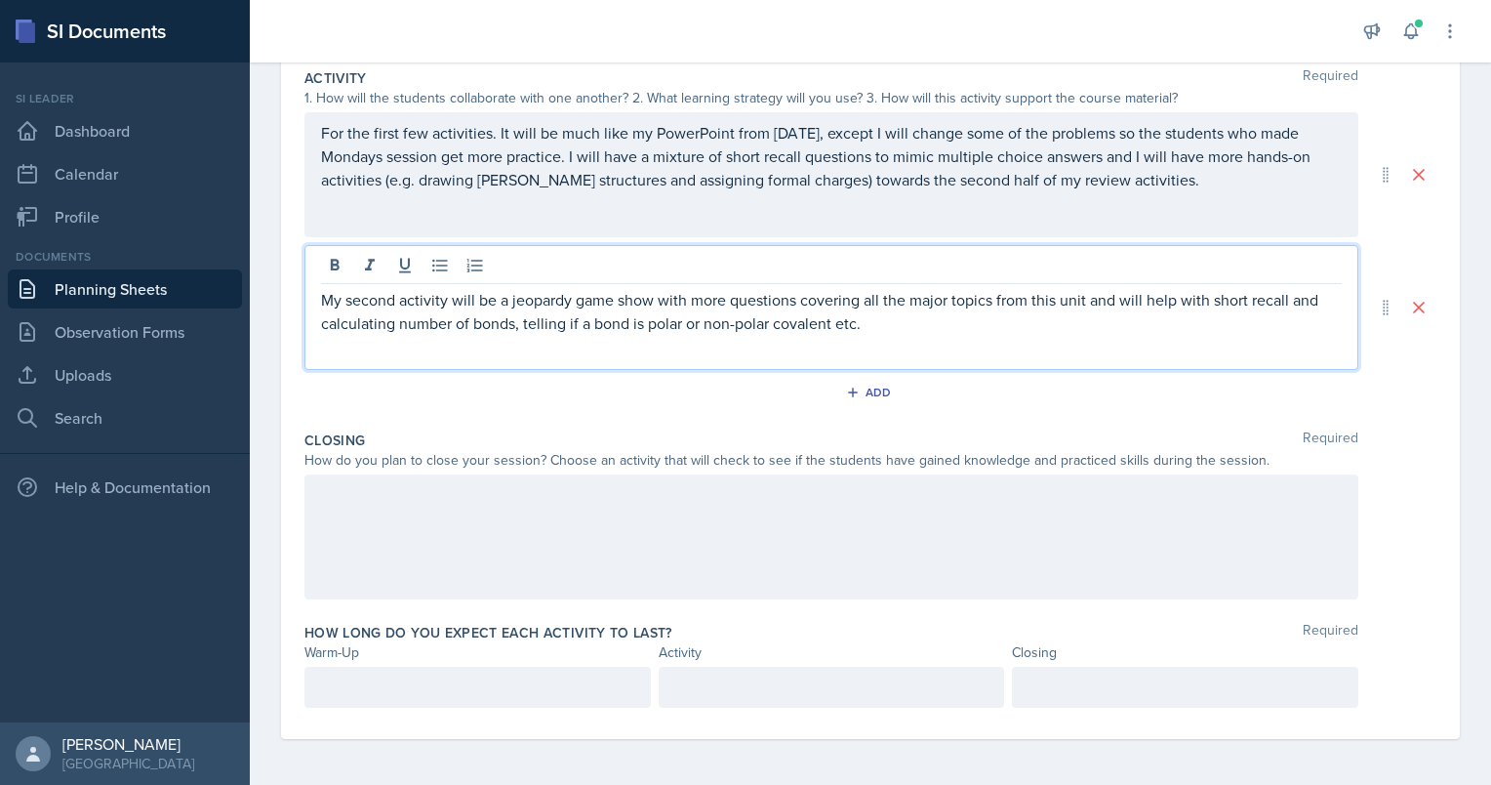
click at [842, 485] on p at bounding box center [831, 686] width 313 height 23
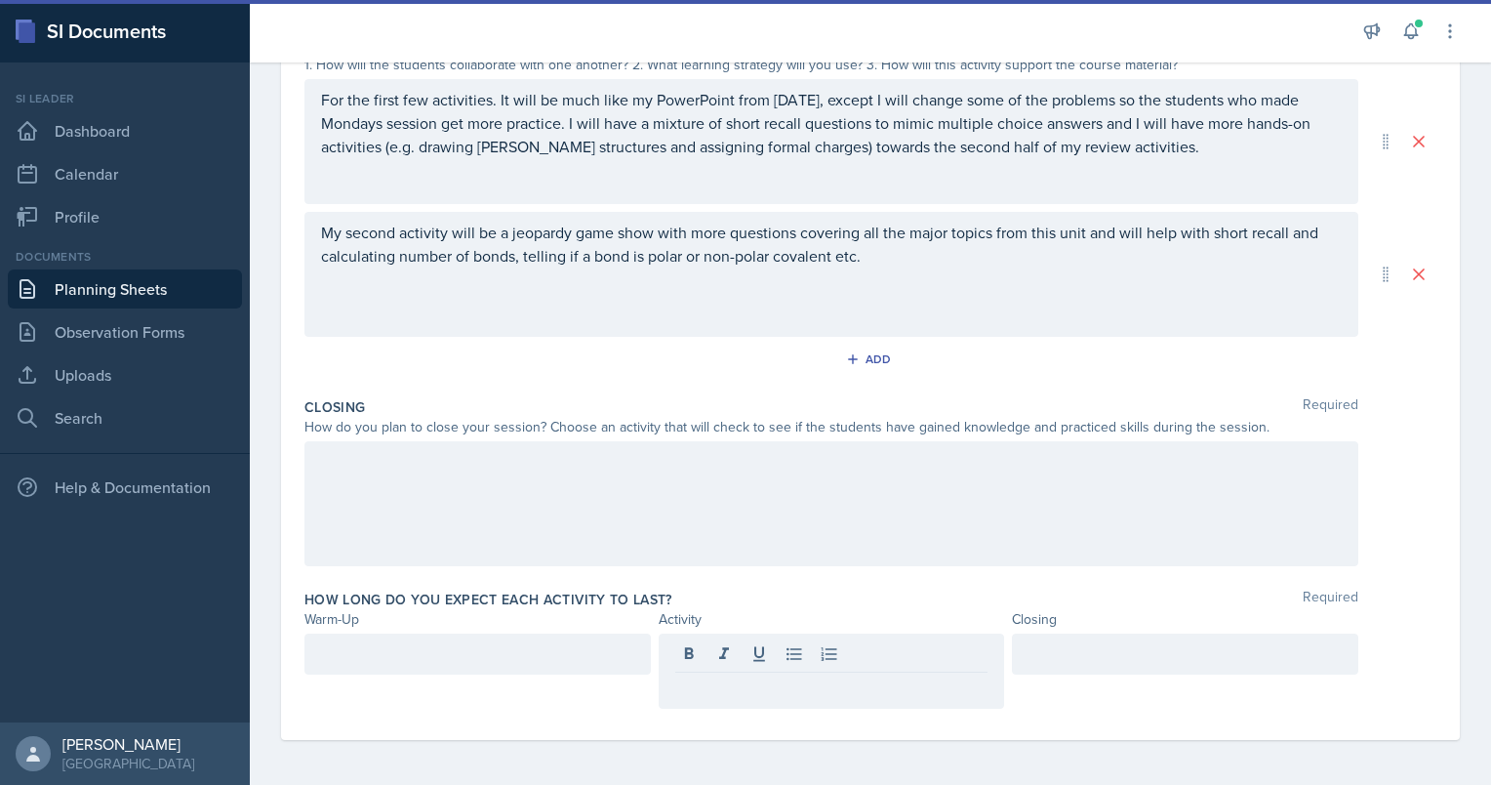
click at [886, 485] on div "How long do you expect each activity to last? Required" at bounding box center [870, 599] width 1132 height 20
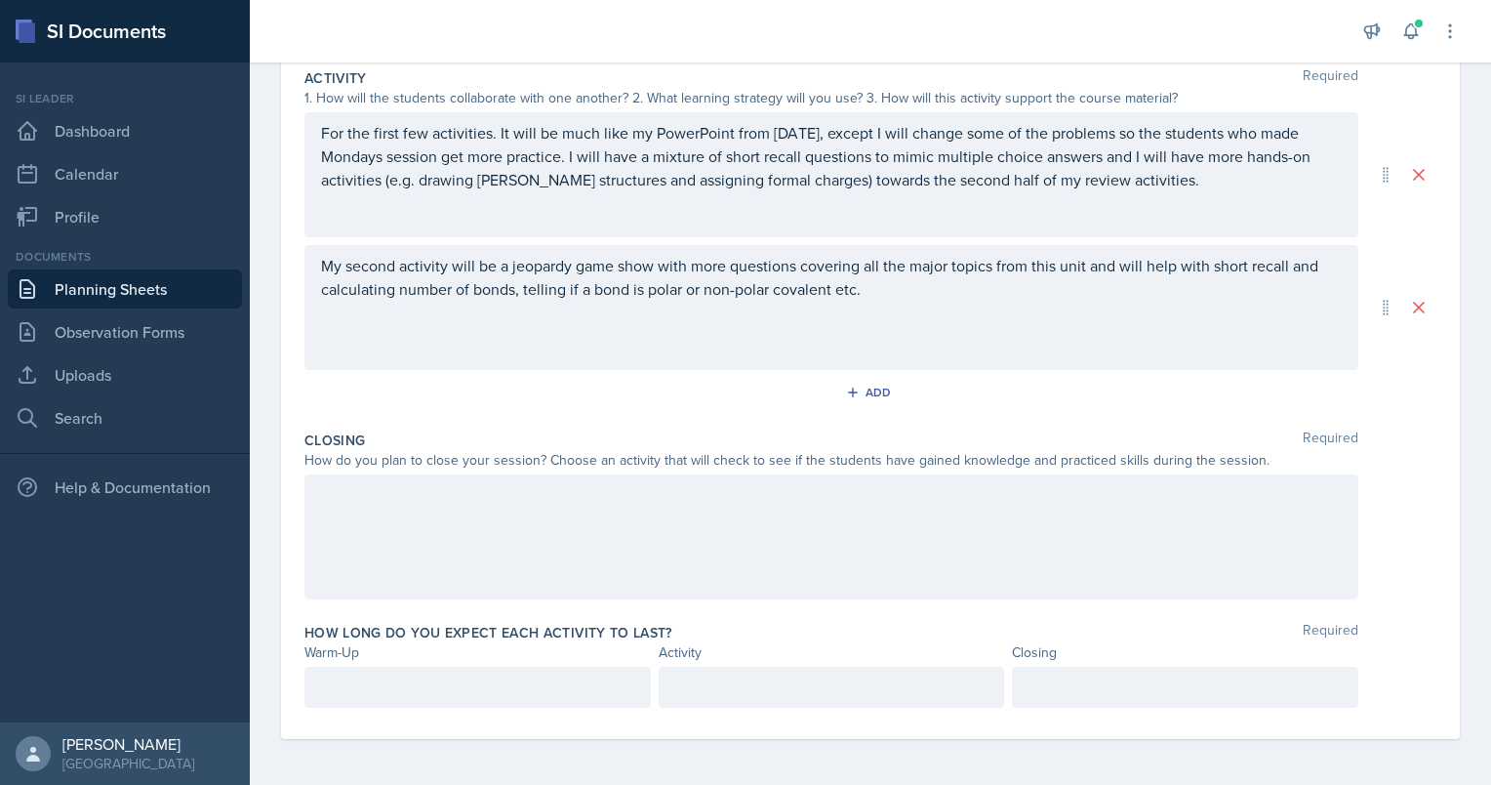
click at [804, 127] on div "For the first few activities. It will be much like my PowerPoint from [DATE], e…" at bounding box center [831, 174] width 1054 height 125
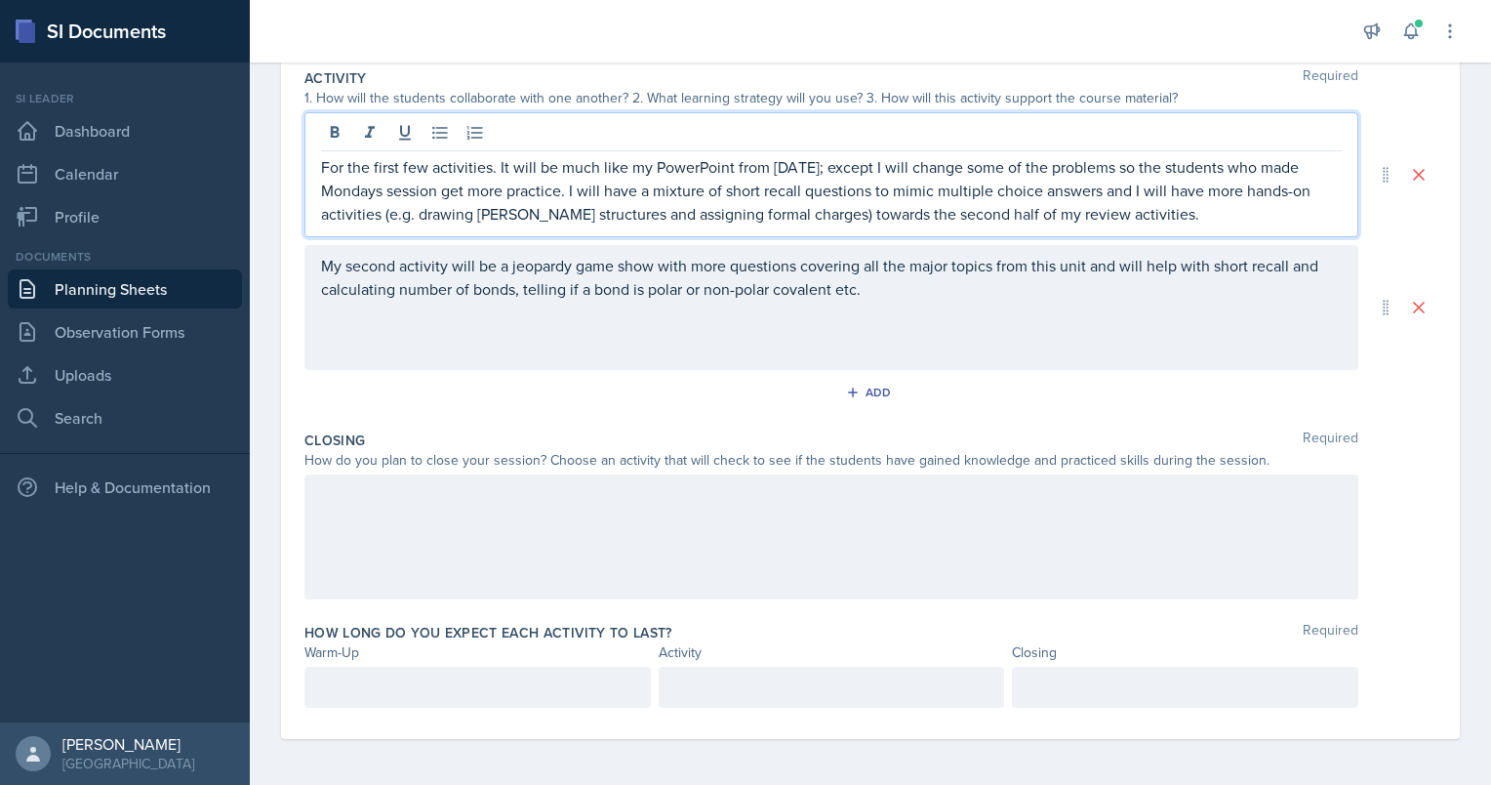
click at [449, 485] on div at bounding box center [831, 536] width 1054 height 125
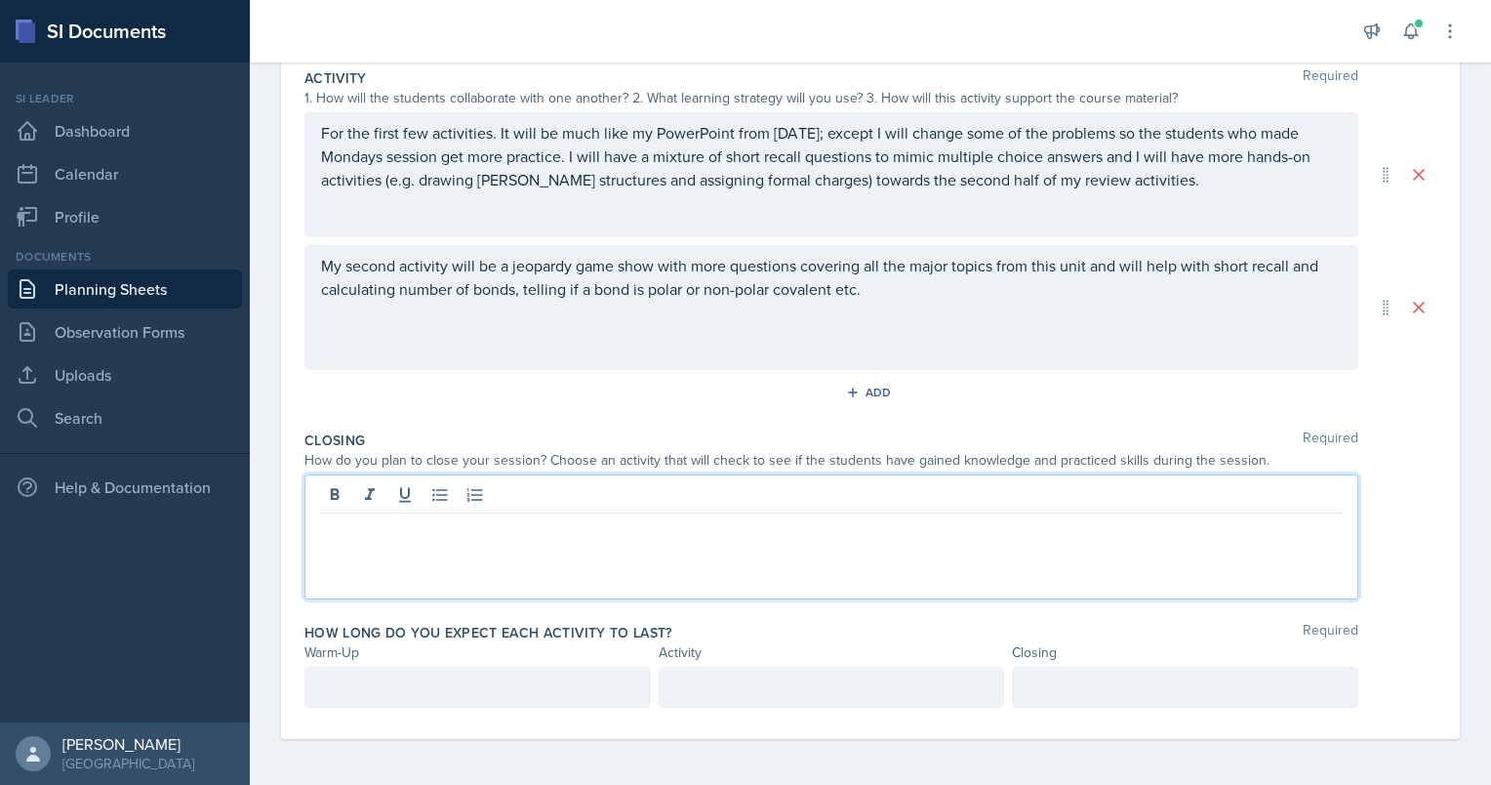
click at [886, 260] on div "My second activity will be a jeopardy game show with more questions covering al…" at bounding box center [831, 307] width 1054 height 125
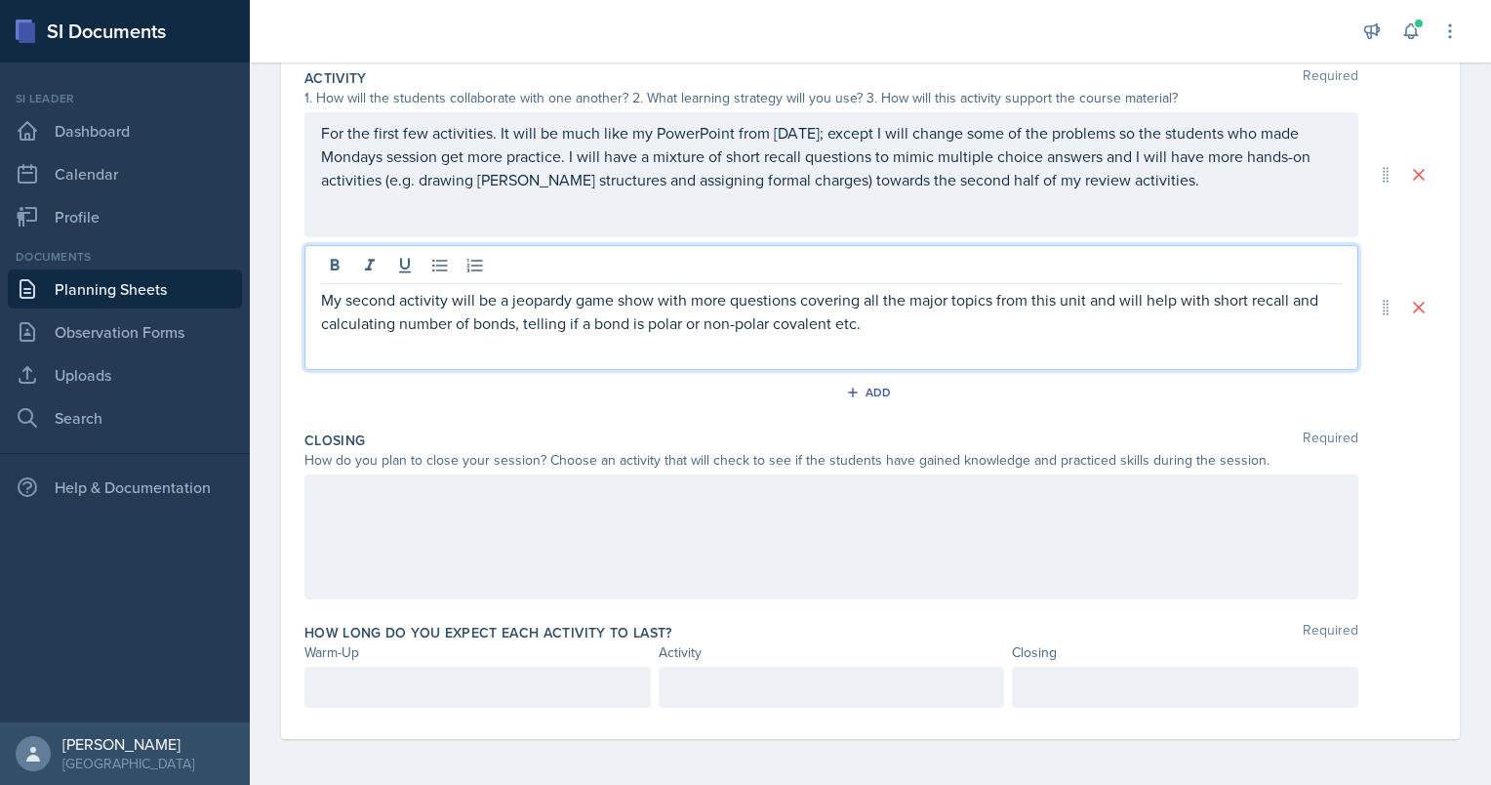
click at [868, 320] on p "My second activity will be a jeopardy game show with more questions covering al…" at bounding box center [831, 311] width 1021 height 47
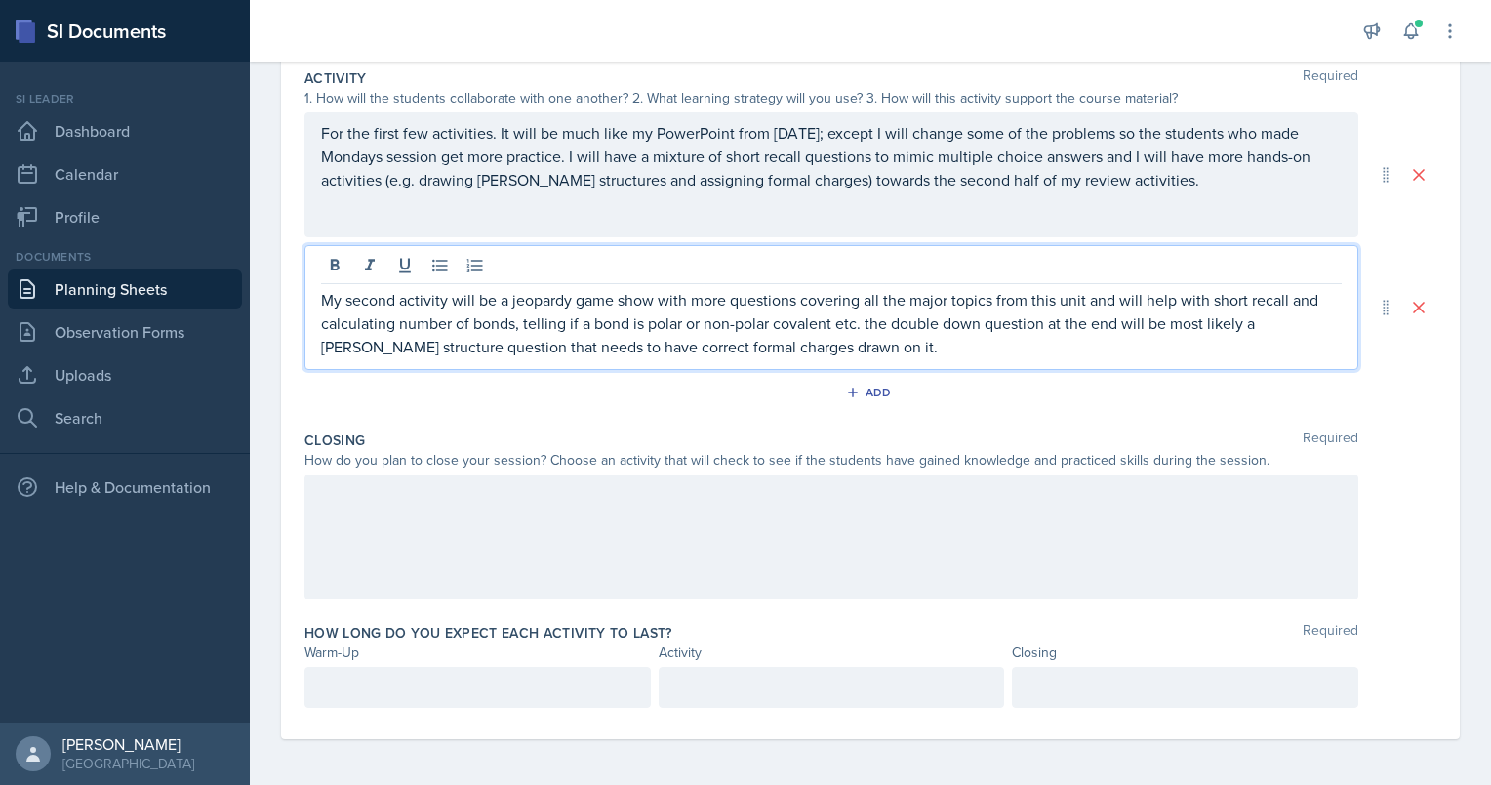
click at [616, 485] on div at bounding box center [831, 536] width 1054 height 125
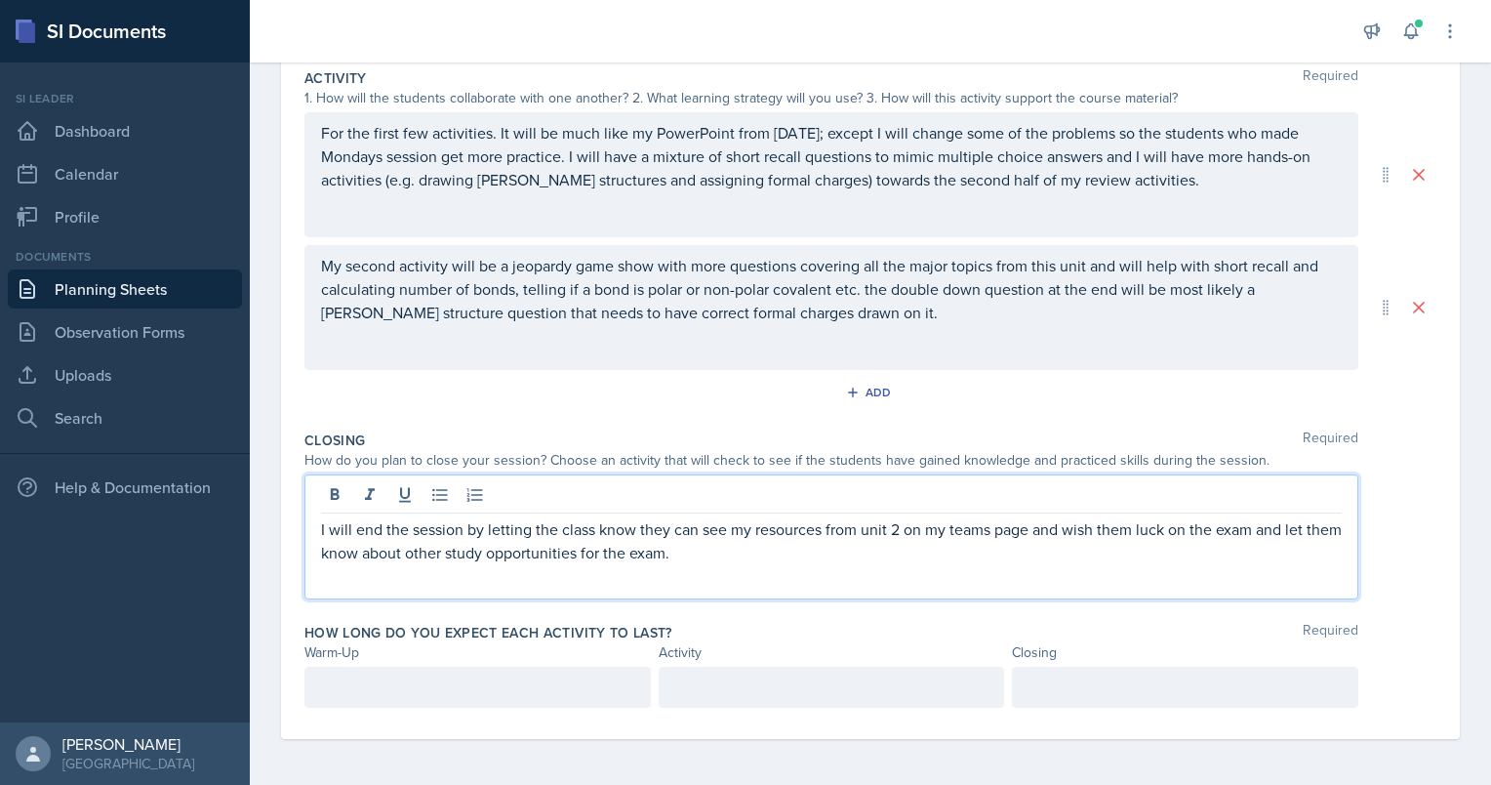
click at [445, 485] on p at bounding box center [477, 686] width 313 height 23
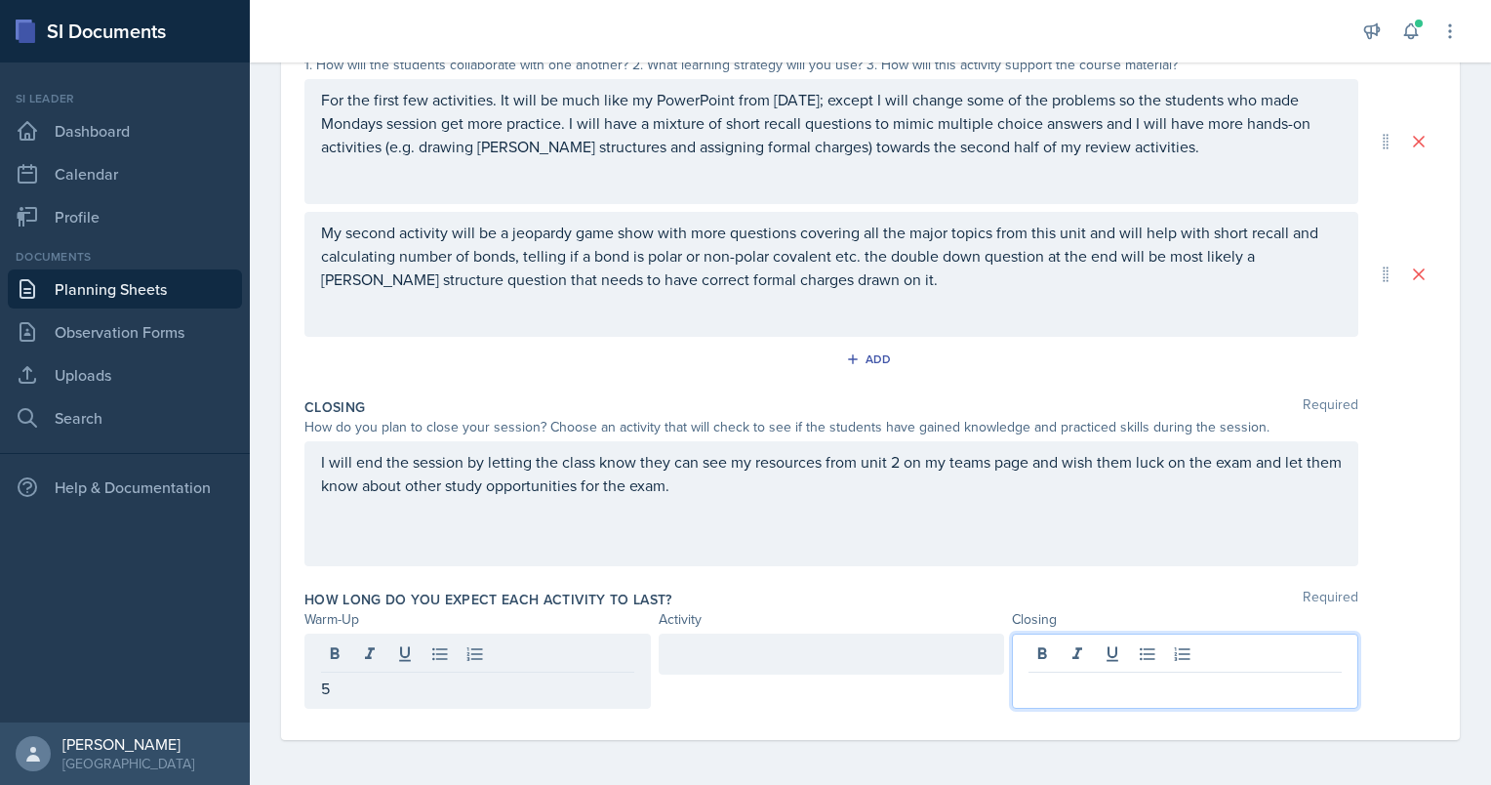
click at [1042, 485] on div at bounding box center [1185, 670] width 346 height 75
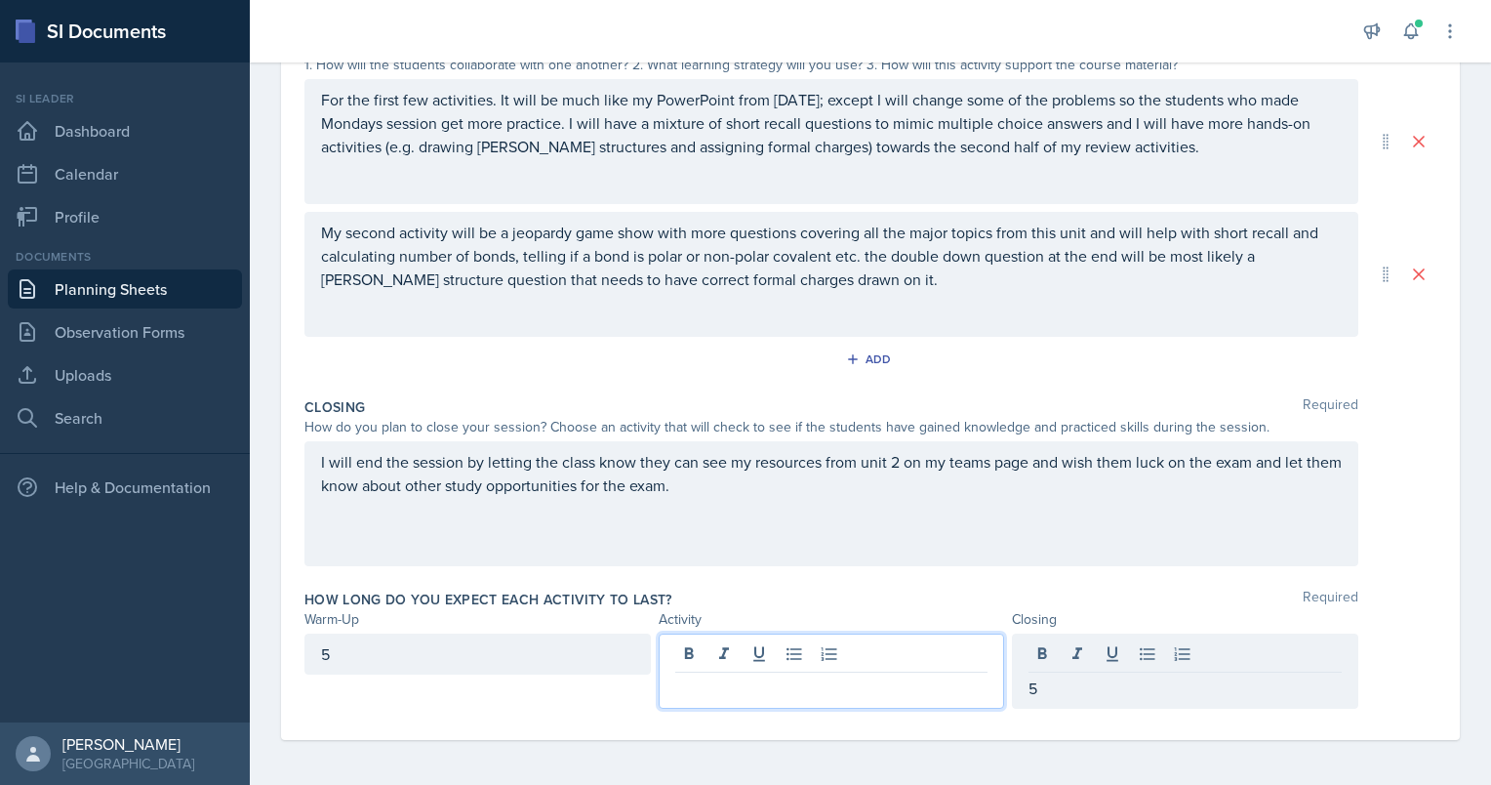
click at [707, 485] on div at bounding box center [832, 670] width 346 height 75
click at [784, 485] on div "I will end the session by letting the class know they can see my resources from…" at bounding box center [831, 503] width 1054 height 125
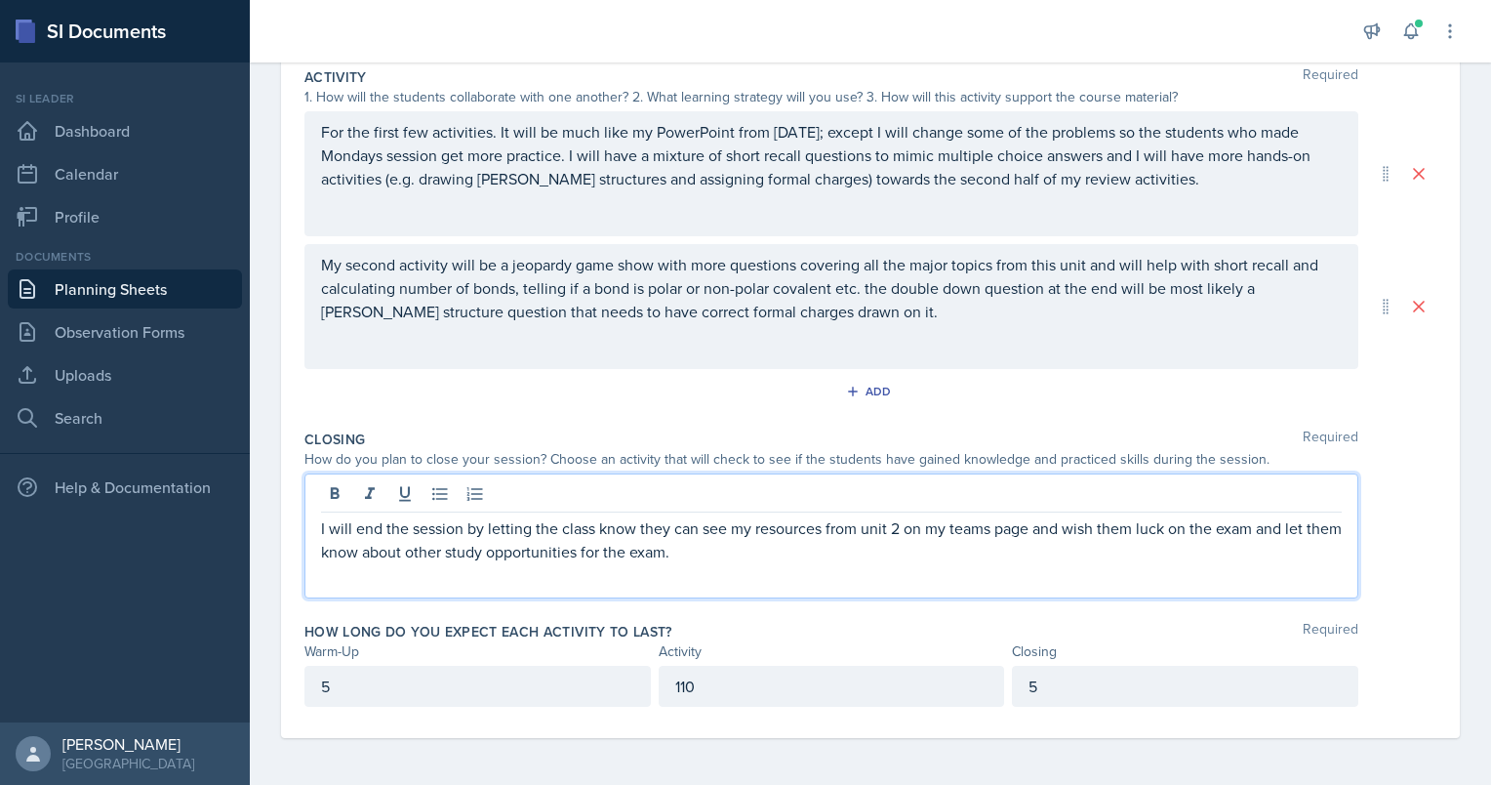
scroll to position [410, 0]
click at [1215, 297] on p "My second activity will be a jeopardy game show with more questions covering al…" at bounding box center [831, 289] width 1021 height 70
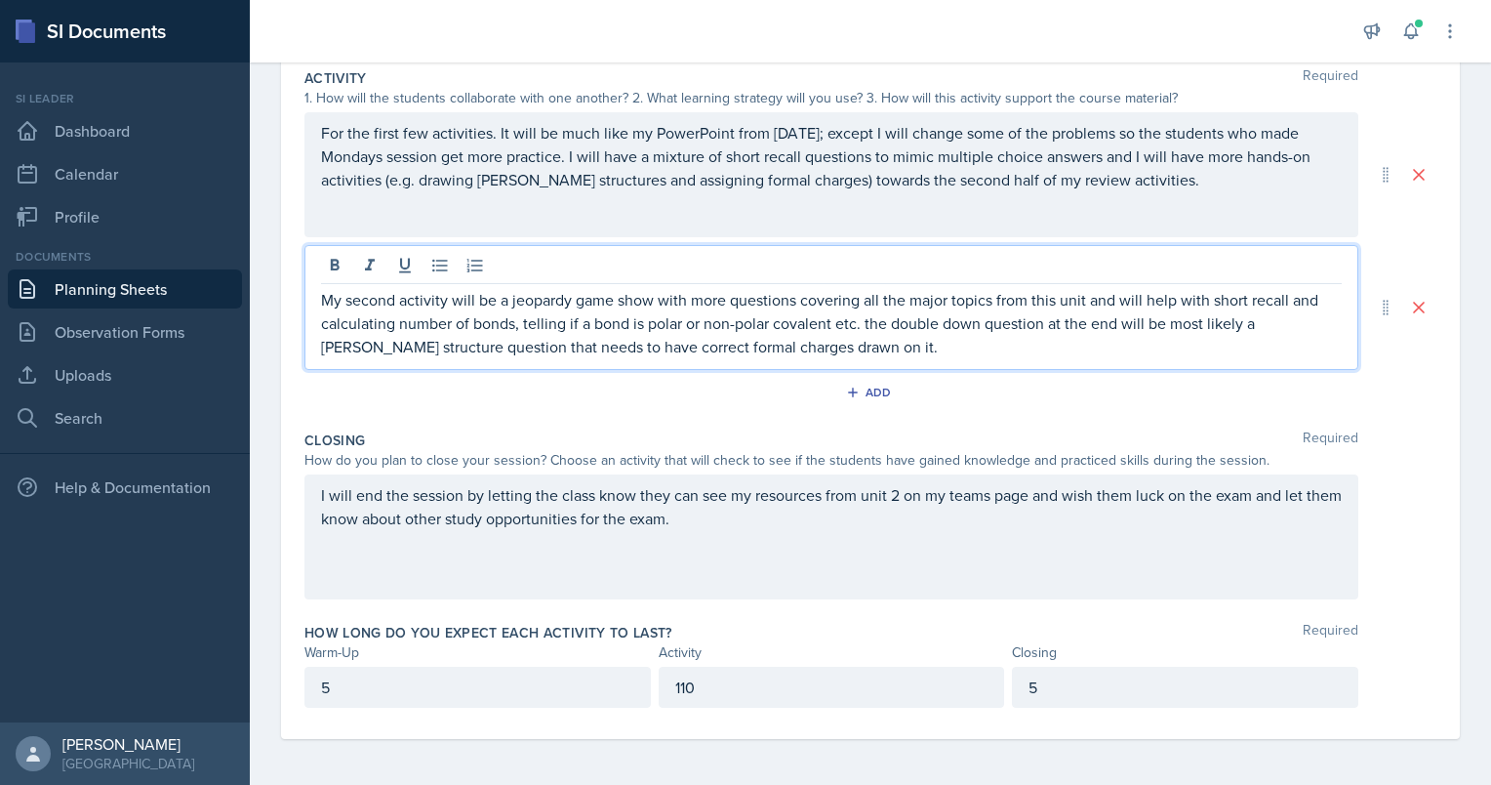
scroll to position [0, 0]
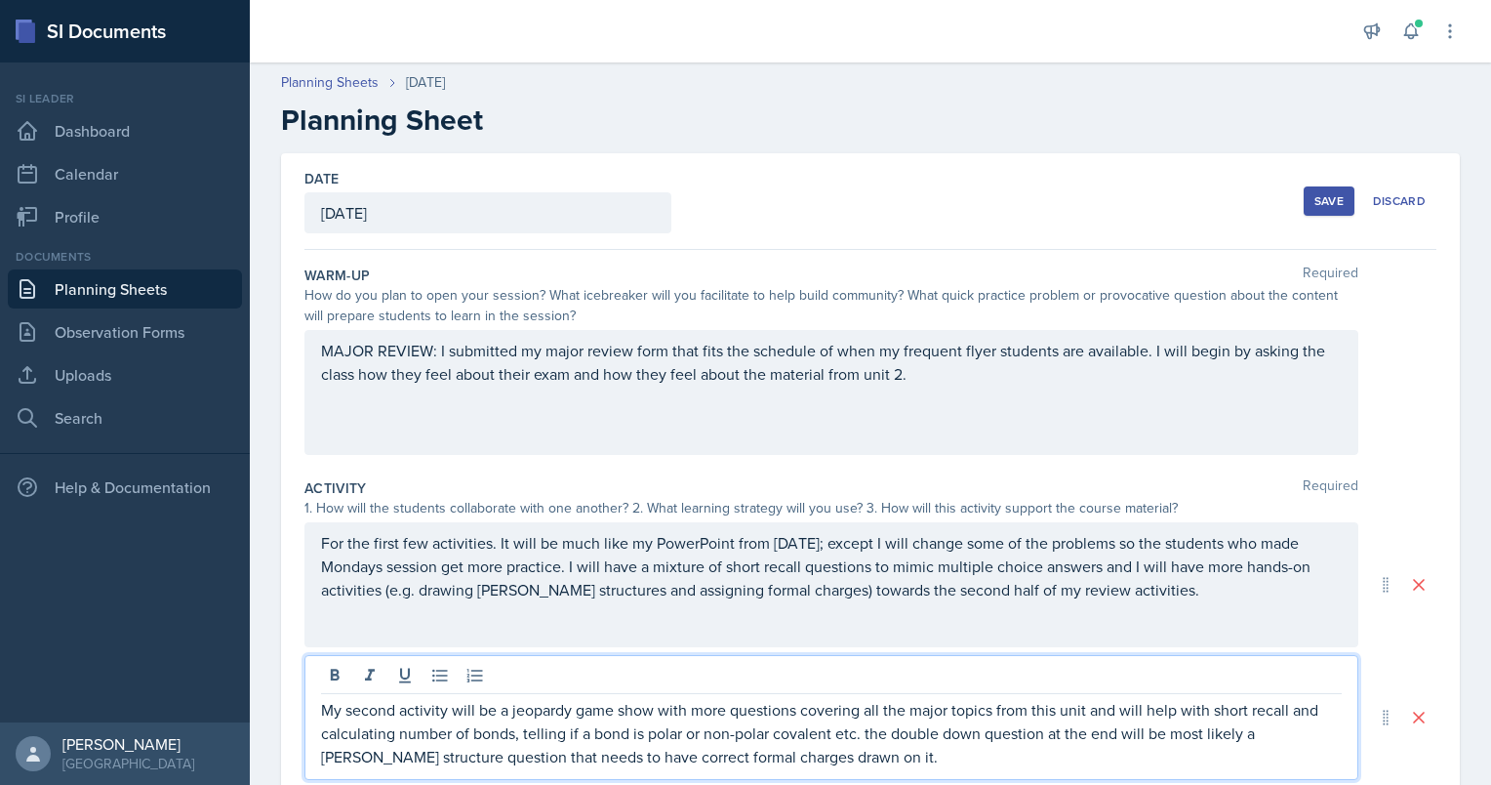
click at [1215, 241] on div "Date [DATE] [DATE] 31 1 2 3 4 5 6 7 8 9 10 11 12 13 14 15 16 17 18 19 20 21 22 …" at bounding box center [870, 201] width 1132 height 97
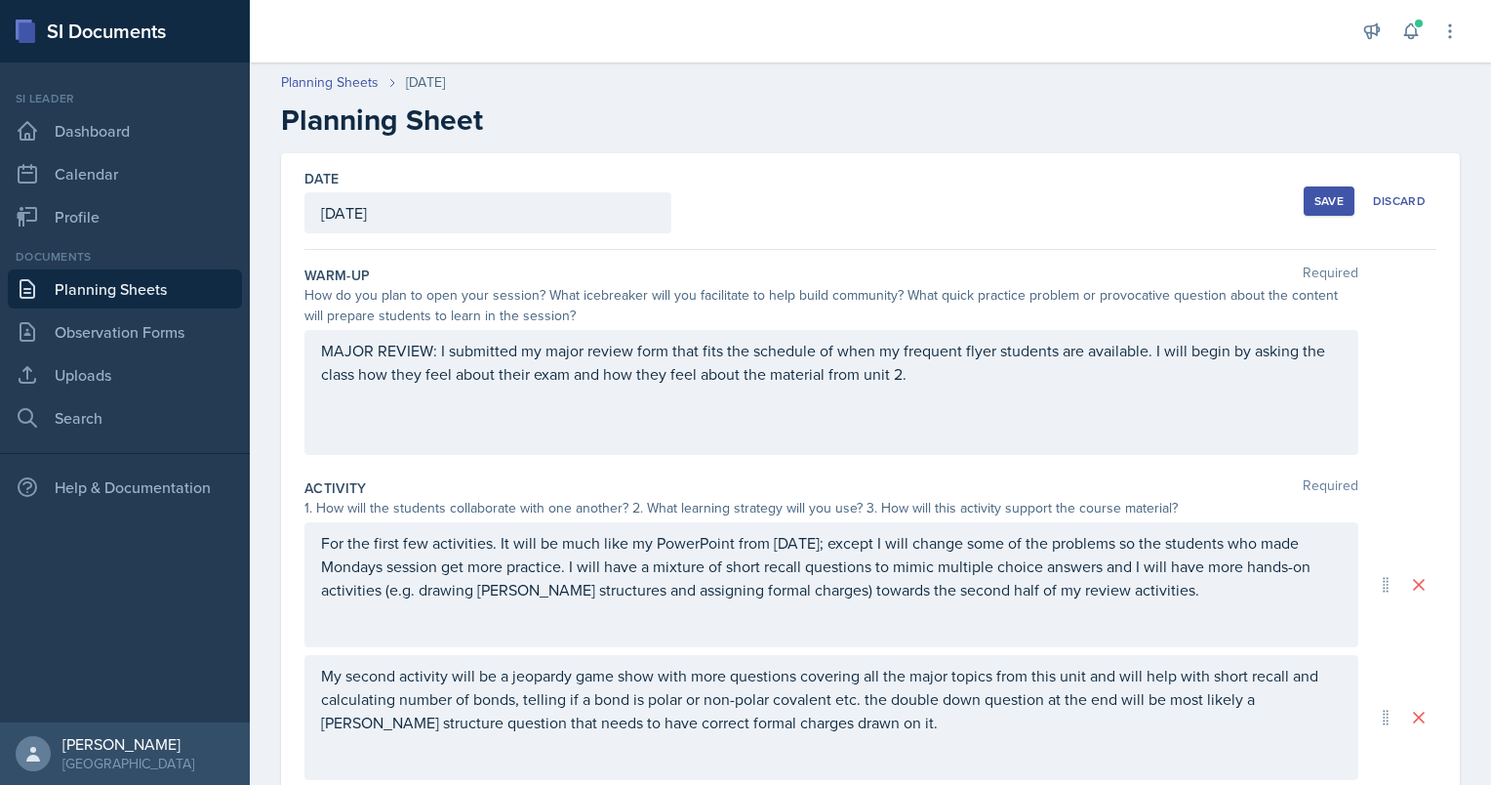
click at [1215, 203] on div "Save" at bounding box center [1329, 201] width 29 height 16
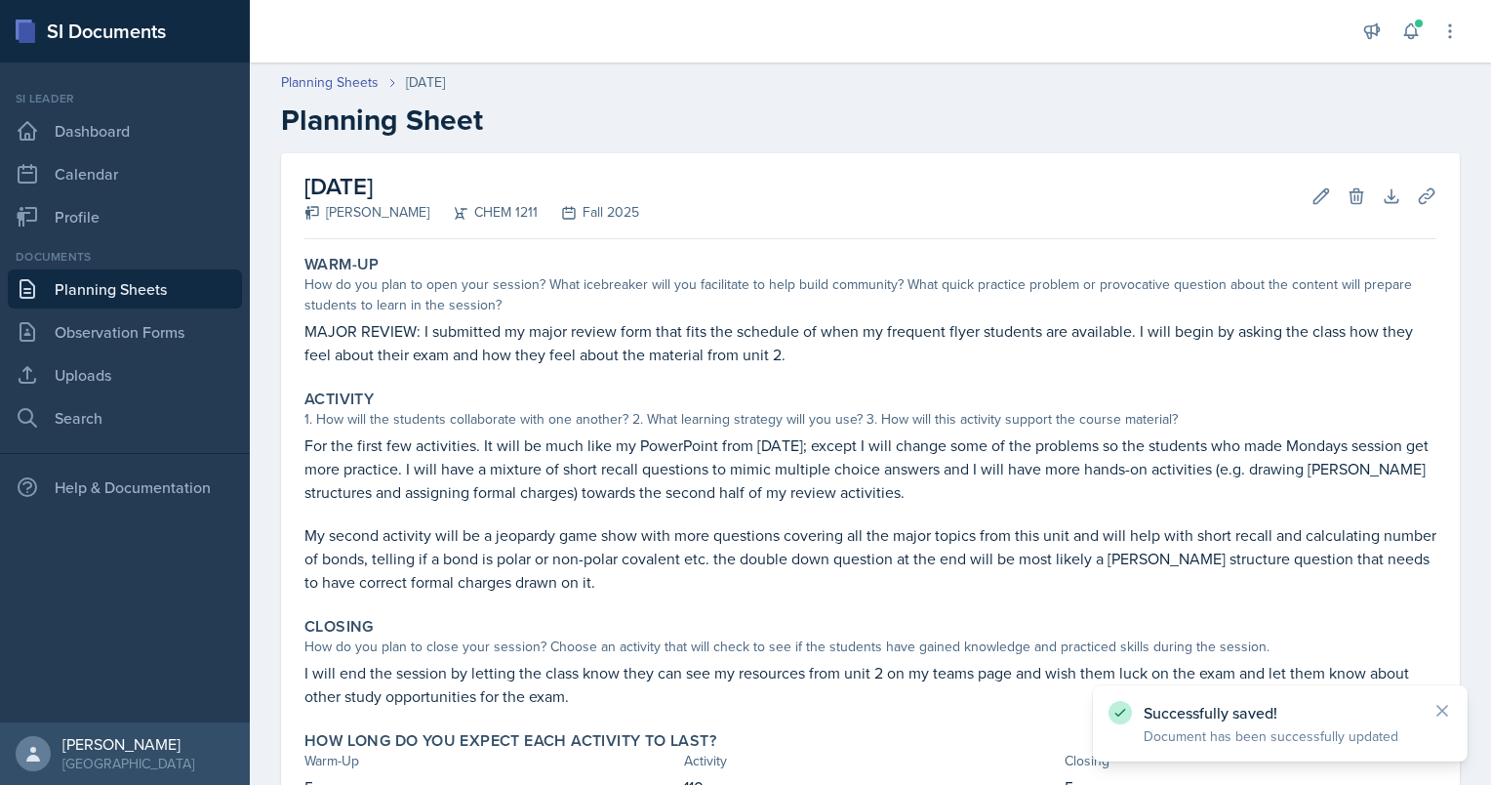
scroll to position [147, 0]
